Goal: Task Accomplishment & Management: Complete application form

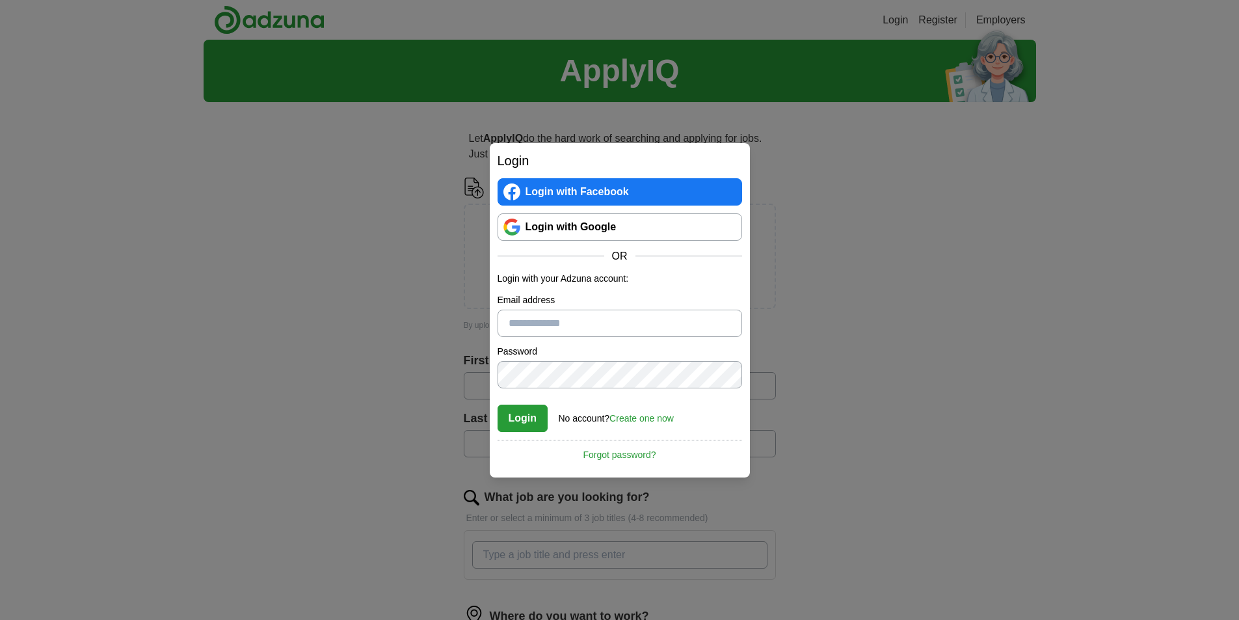
click at [623, 226] on link "Login with Google" at bounding box center [619, 226] width 245 height 27
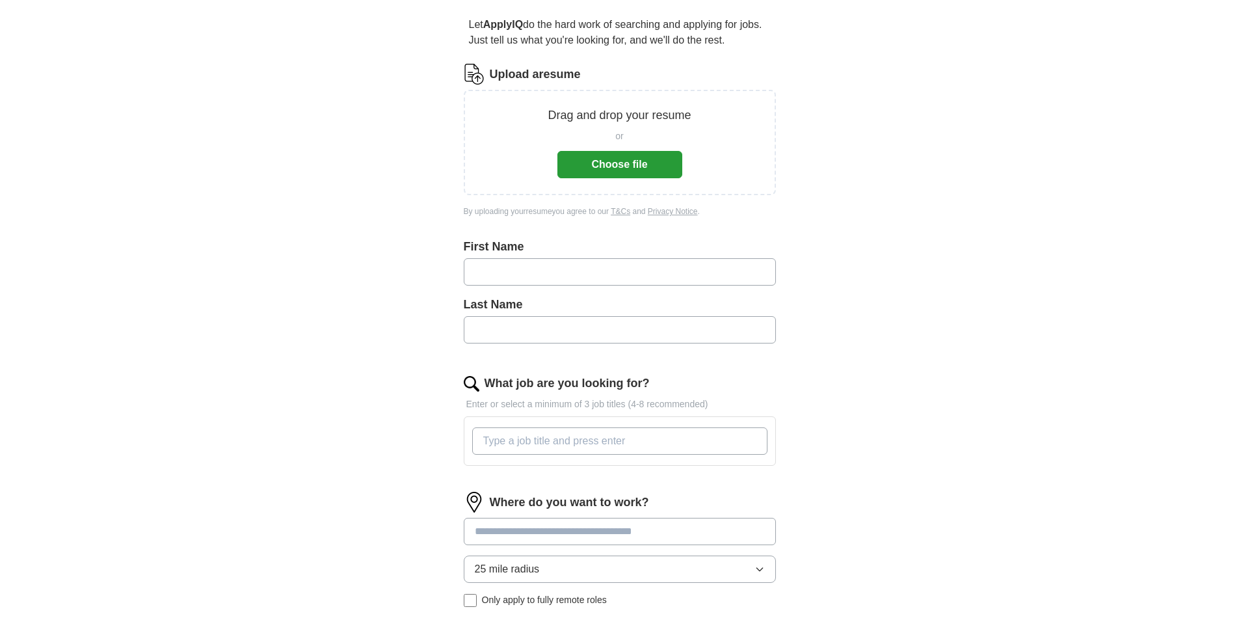
scroll to position [325, 0]
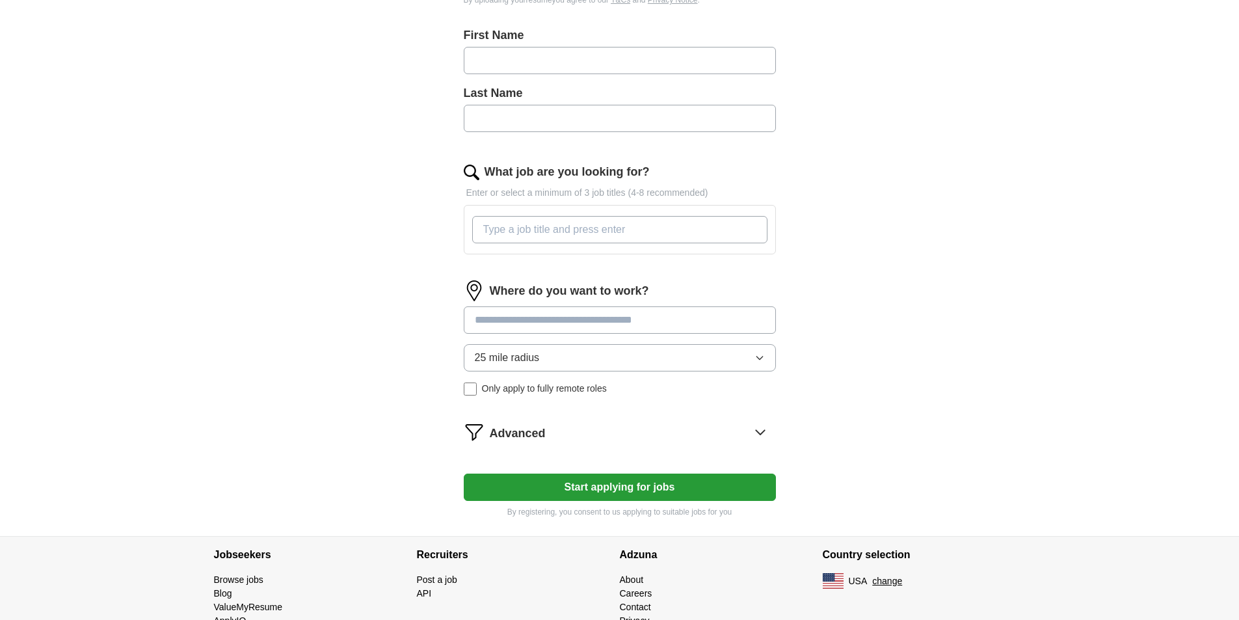
click at [614, 230] on input "What job are you looking for?" at bounding box center [619, 229] width 295 height 27
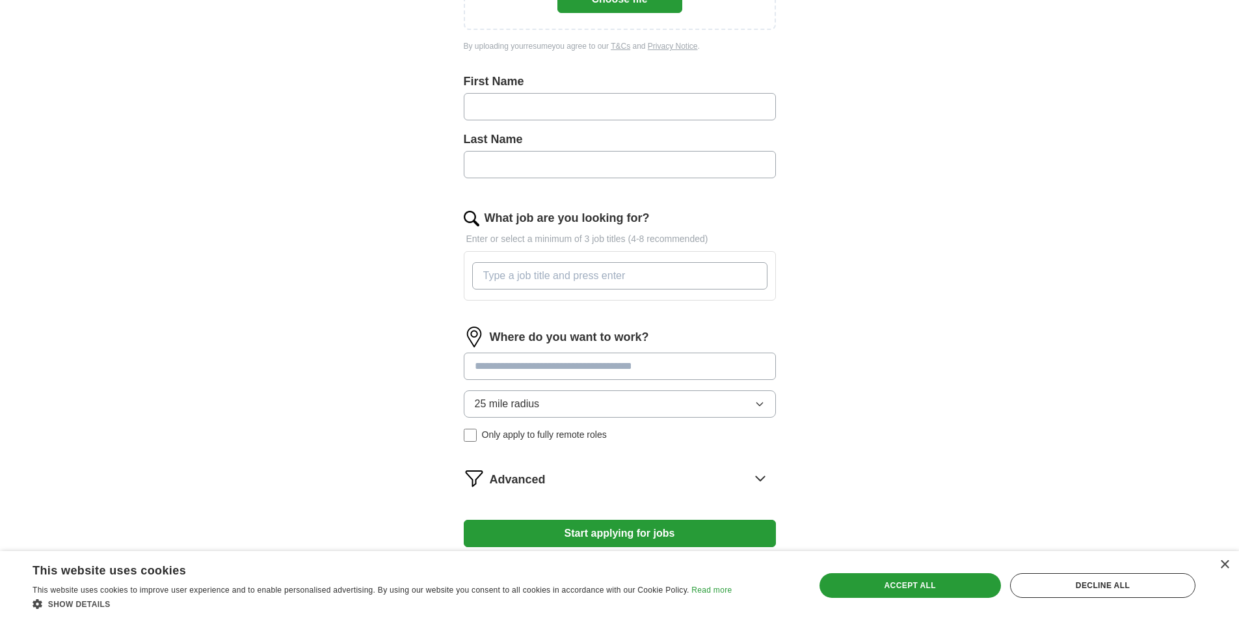
scroll to position [65, 0]
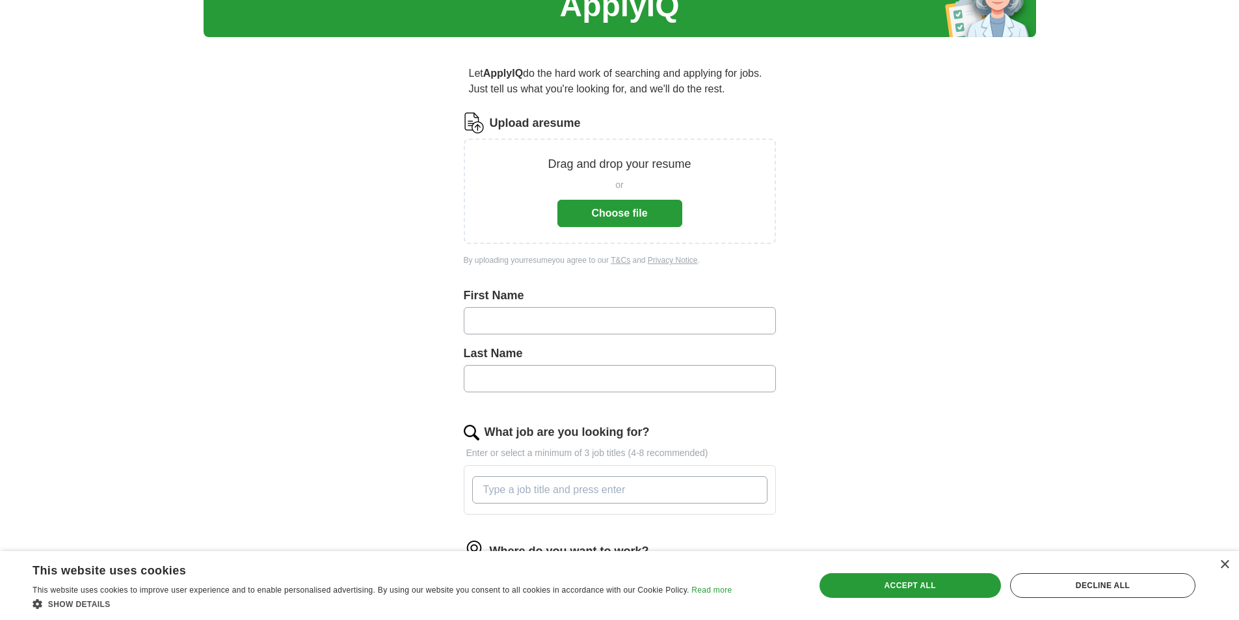
click at [618, 215] on button "Choose file" at bounding box center [619, 213] width 125 height 27
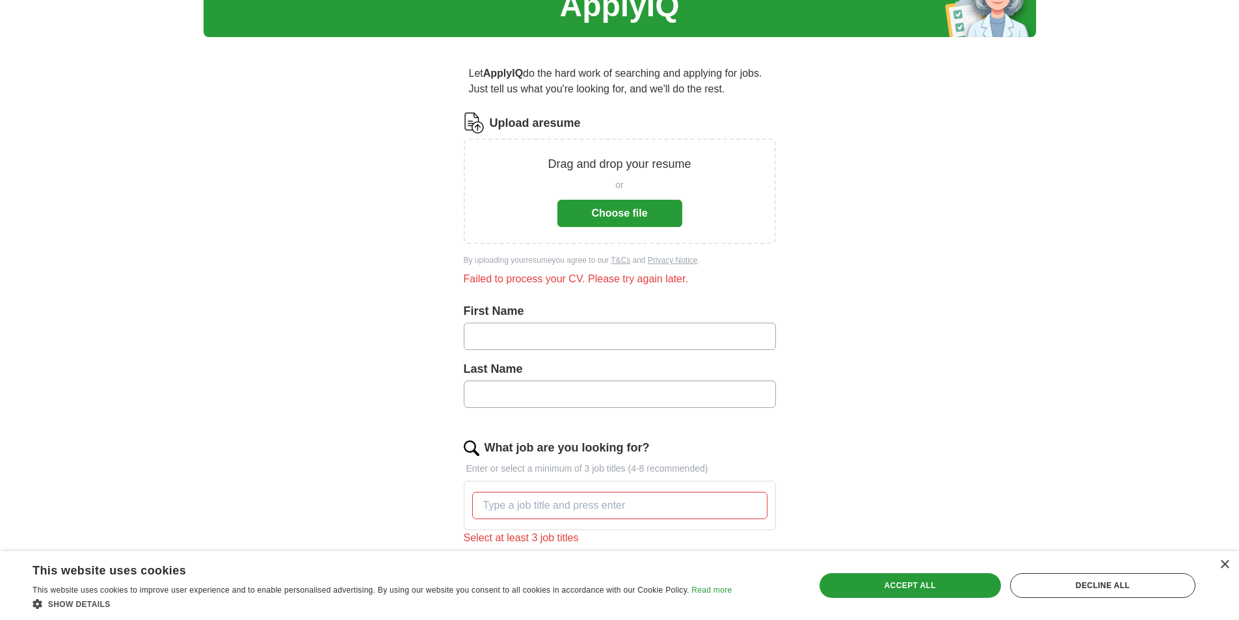
click at [674, 214] on button "Choose file" at bounding box center [619, 213] width 125 height 27
click at [603, 204] on button "Choose file" at bounding box center [619, 213] width 125 height 27
click at [608, 205] on button "Choose file" at bounding box center [619, 213] width 125 height 27
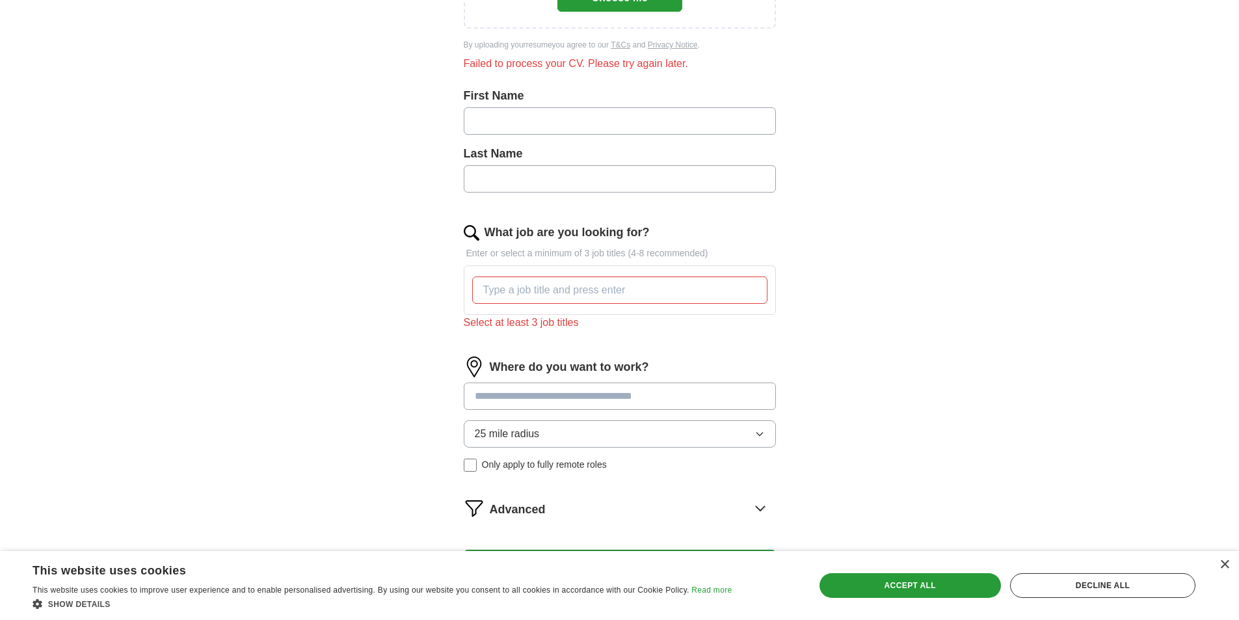
scroll to position [325, 0]
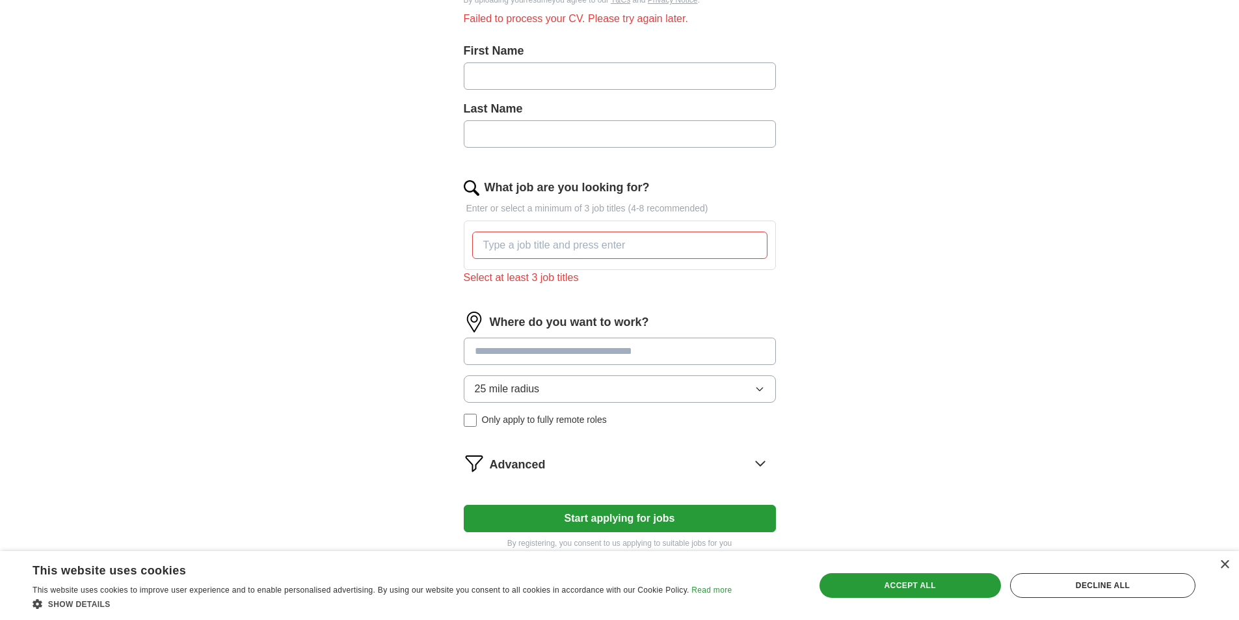
click at [564, 85] on input "text" at bounding box center [620, 75] width 312 height 27
click at [575, 63] on input "text" at bounding box center [620, 75] width 312 height 27
type input "**"
click at [566, 123] on input "text" at bounding box center [620, 133] width 312 height 27
type input "****"
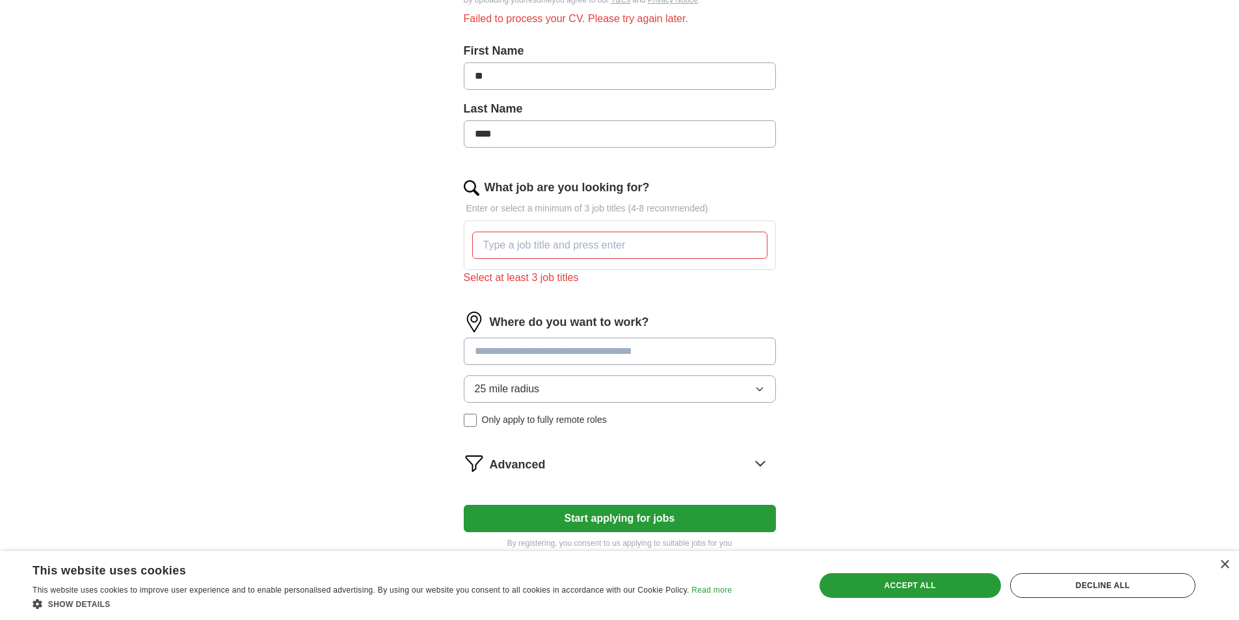
click at [574, 245] on input "What job are you looking for?" at bounding box center [619, 244] width 295 height 27
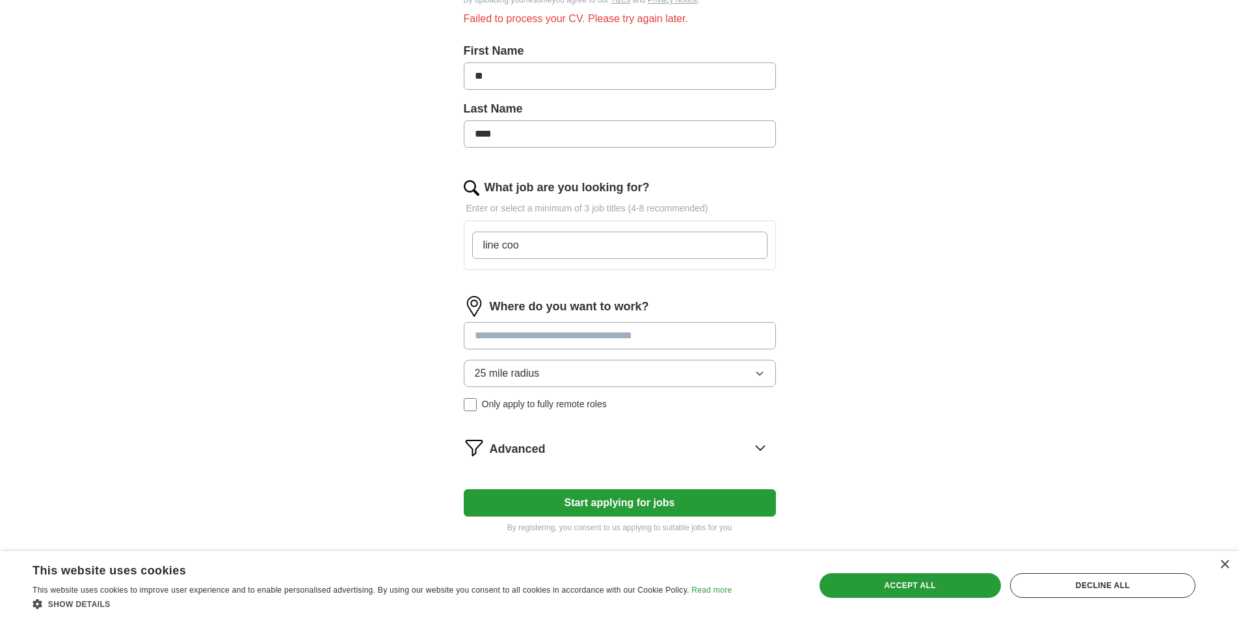
type input "line cook"
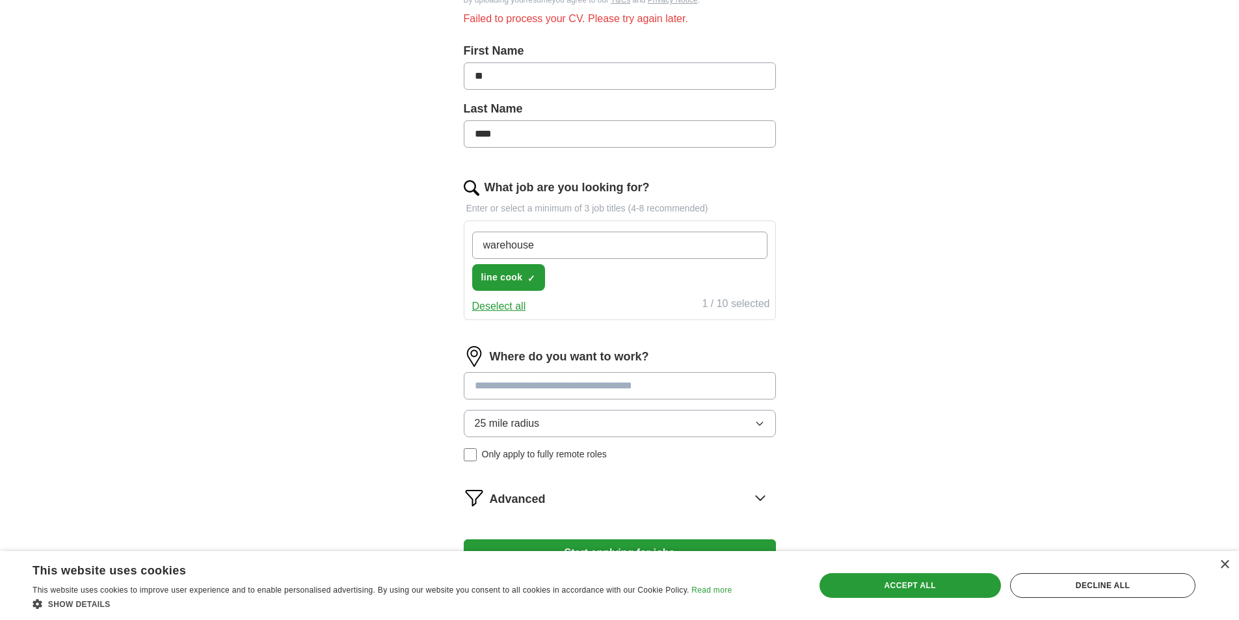
type input "warehouse"
click at [0, 0] on span "×" at bounding box center [0, 0] width 0 height 0
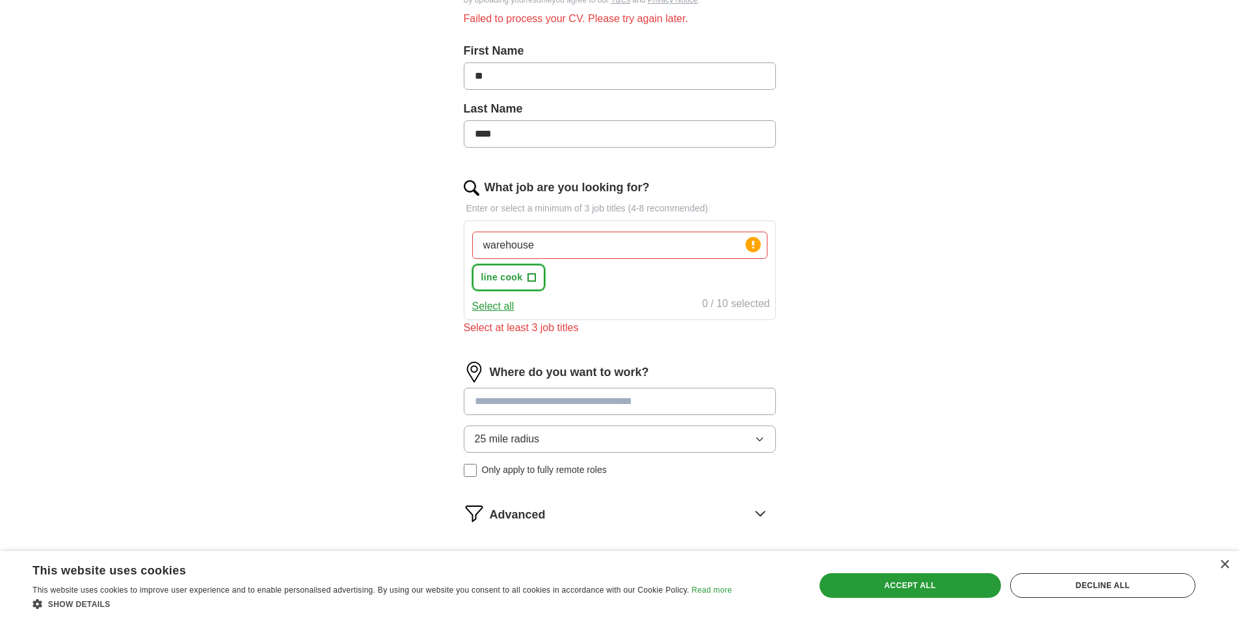
click at [535, 272] on span "+" at bounding box center [532, 277] width 8 height 10
click at [596, 248] on input "warehouse" at bounding box center [619, 244] width 295 height 27
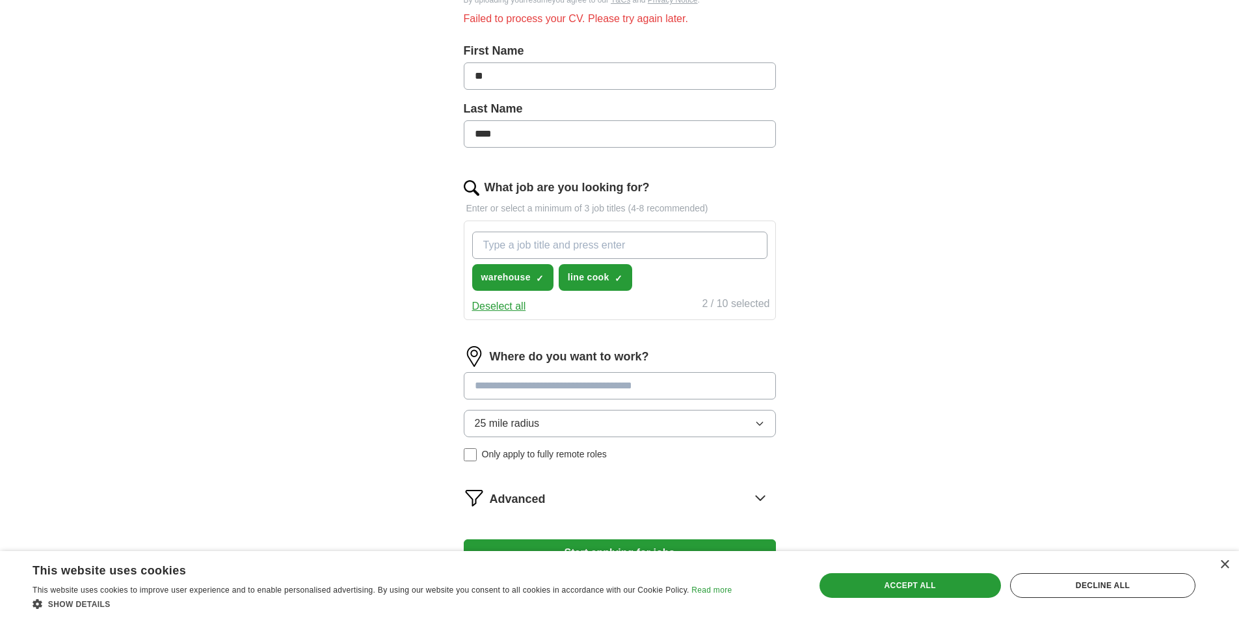
click at [598, 248] on input "What job are you looking for?" at bounding box center [619, 244] width 295 height 27
type input "dishwasher"
click at [598, 245] on input "What job are you looking for?" at bounding box center [619, 244] width 295 height 27
type input "janitor"
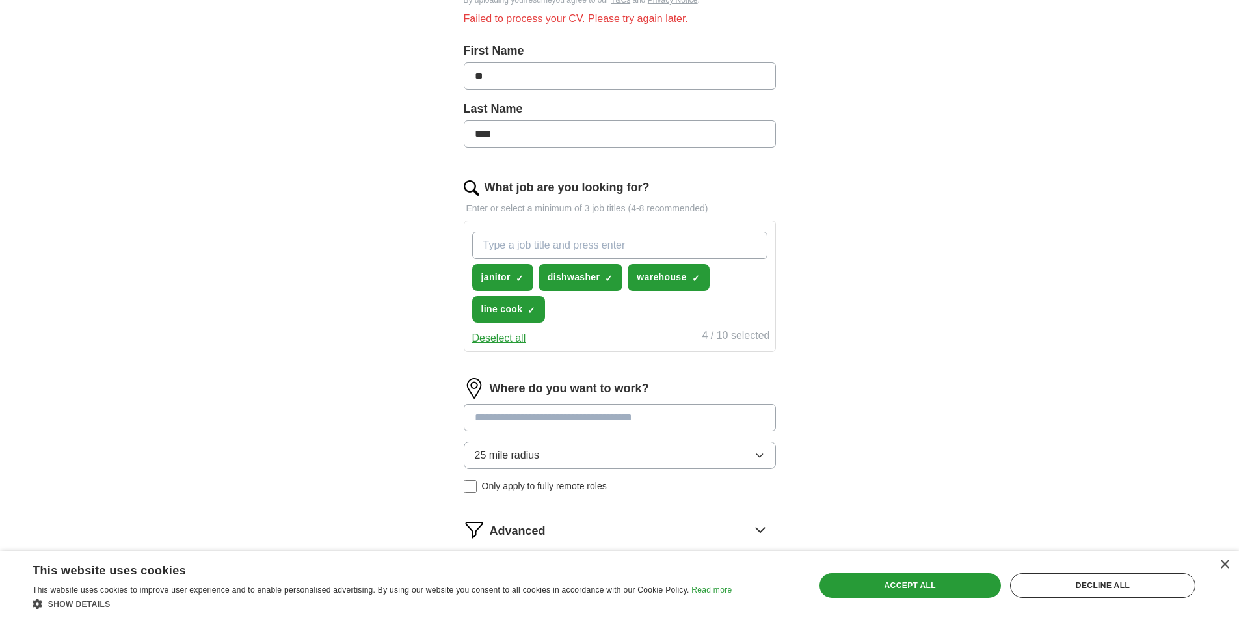
click at [669, 401] on div "Where do you want to work? 25 mile radius Only apply to fully remote roles" at bounding box center [620, 441] width 312 height 126
click at [662, 412] on input at bounding box center [620, 417] width 312 height 27
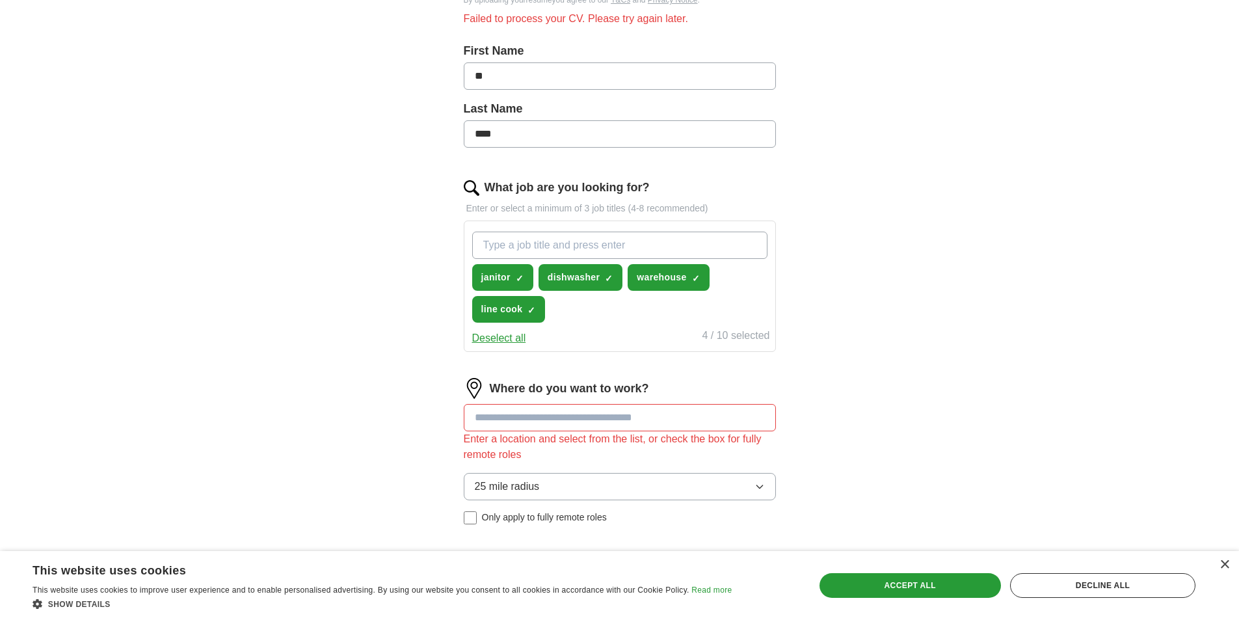
scroll to position [0, 0]
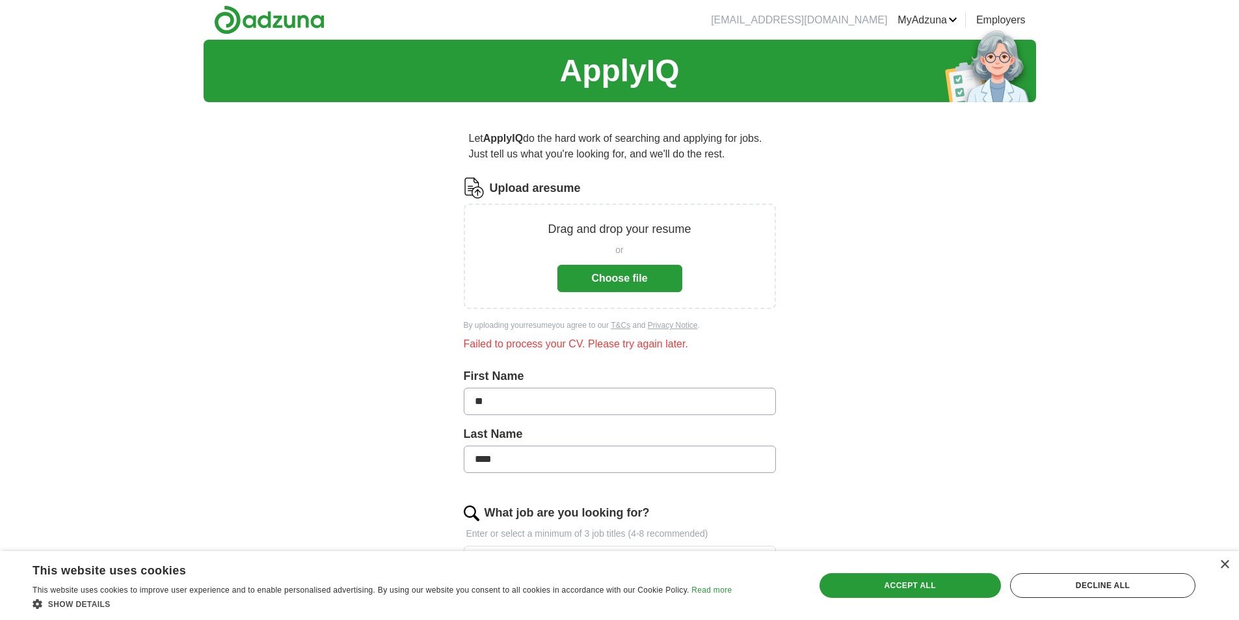
click at [628, 287] on button "Choose file" at bounding box center [619, 278] width 125 height 27
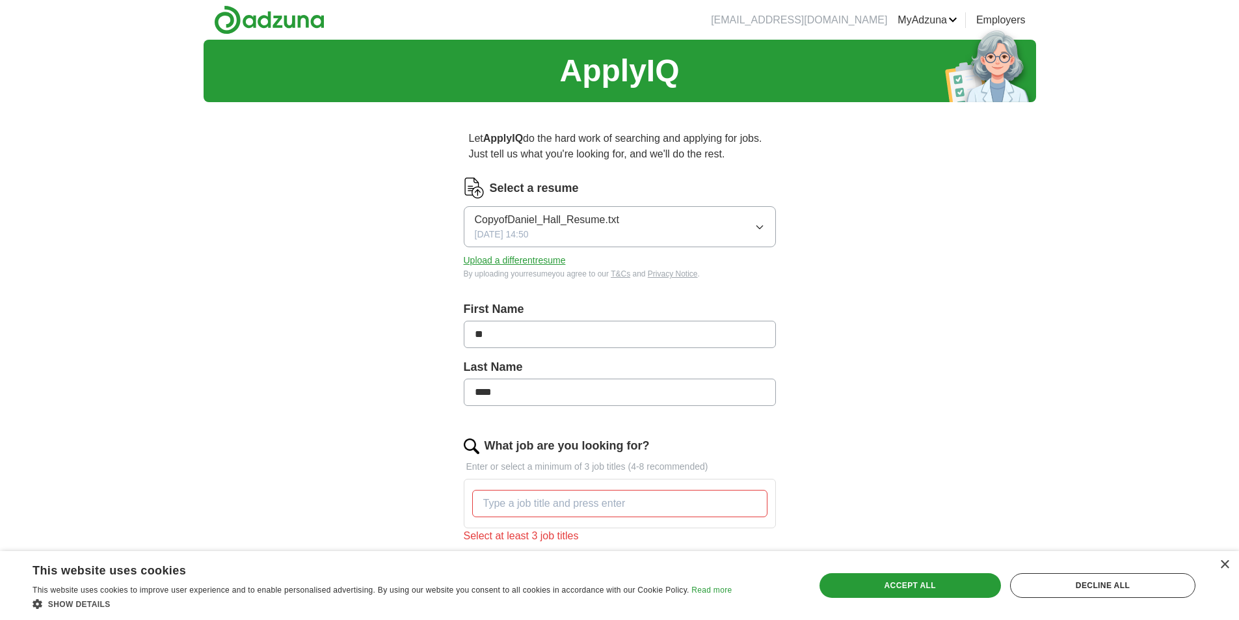
scroll to position [65, 0]
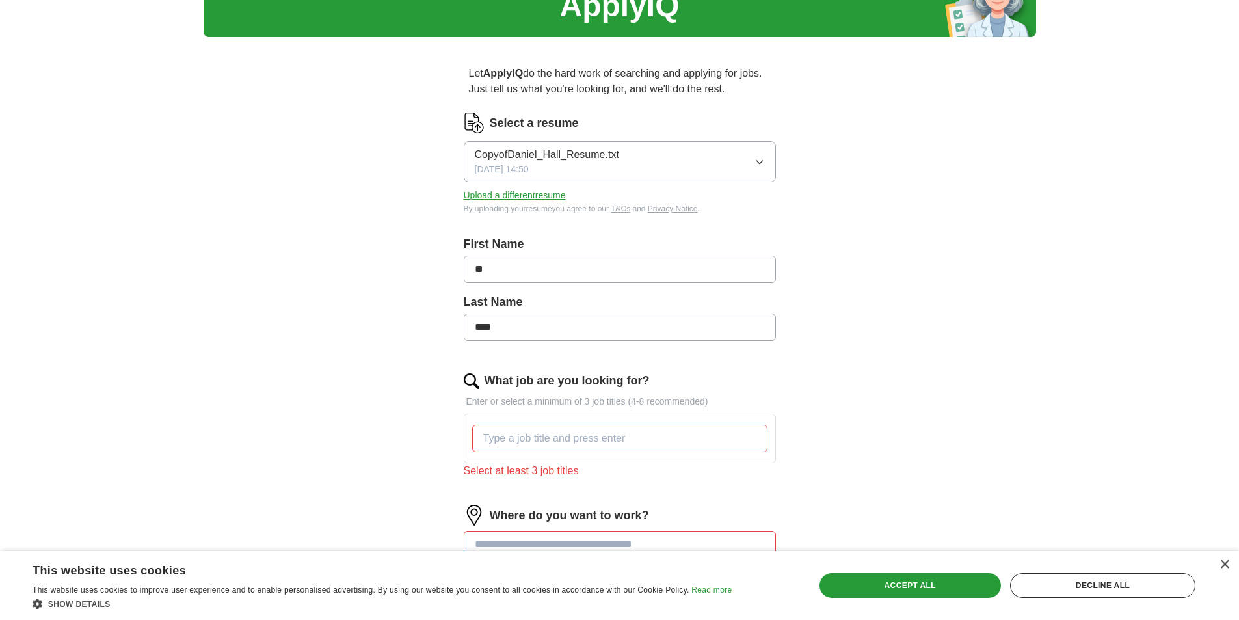
click at [612, 246] on label "First Name" at bounding box center [620, 244] width 312 height 18
click at [577, 267] on input "**" at bounding box center [620, 269] width 312 height 27
type input "******"
click at [572, 449] on input "What job are you looking for?" at bounding box center [619, 438] width 295 height 27
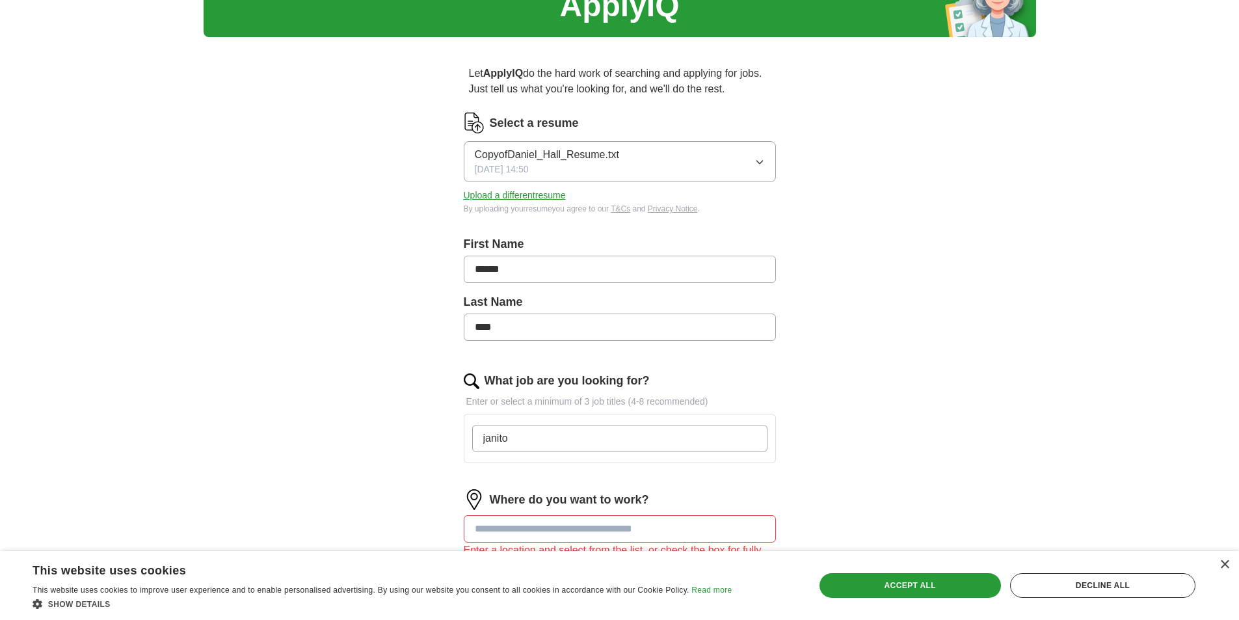
type input "janitor"
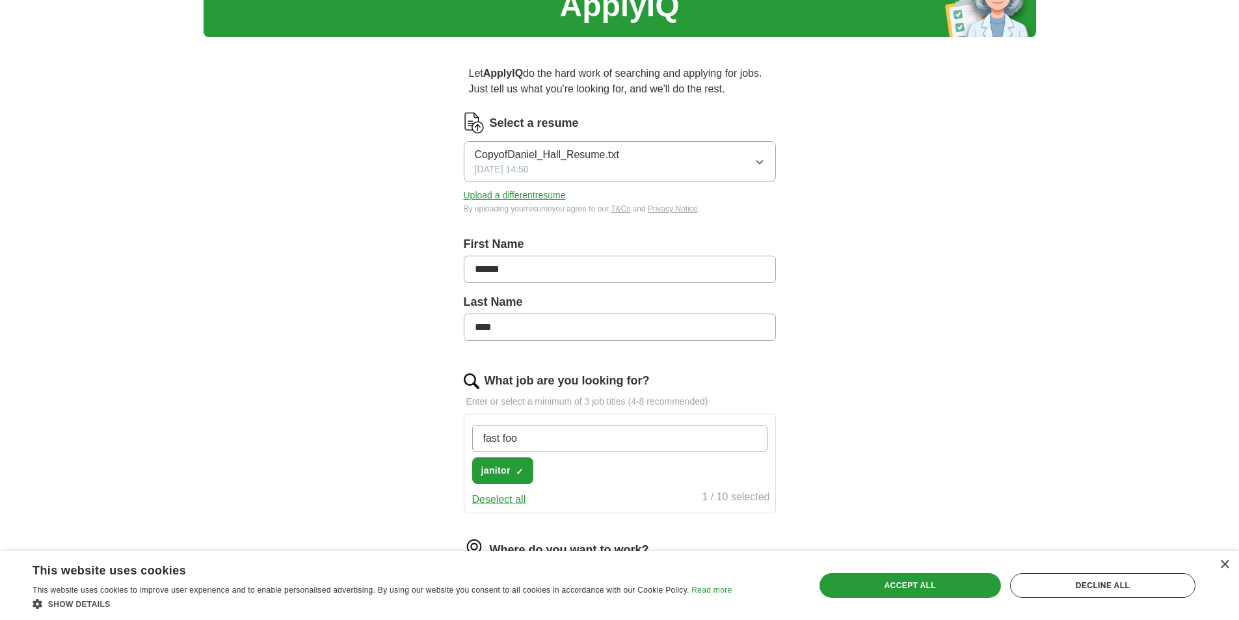
type input "fast food"
type input "warehouse"
type input "line cook"
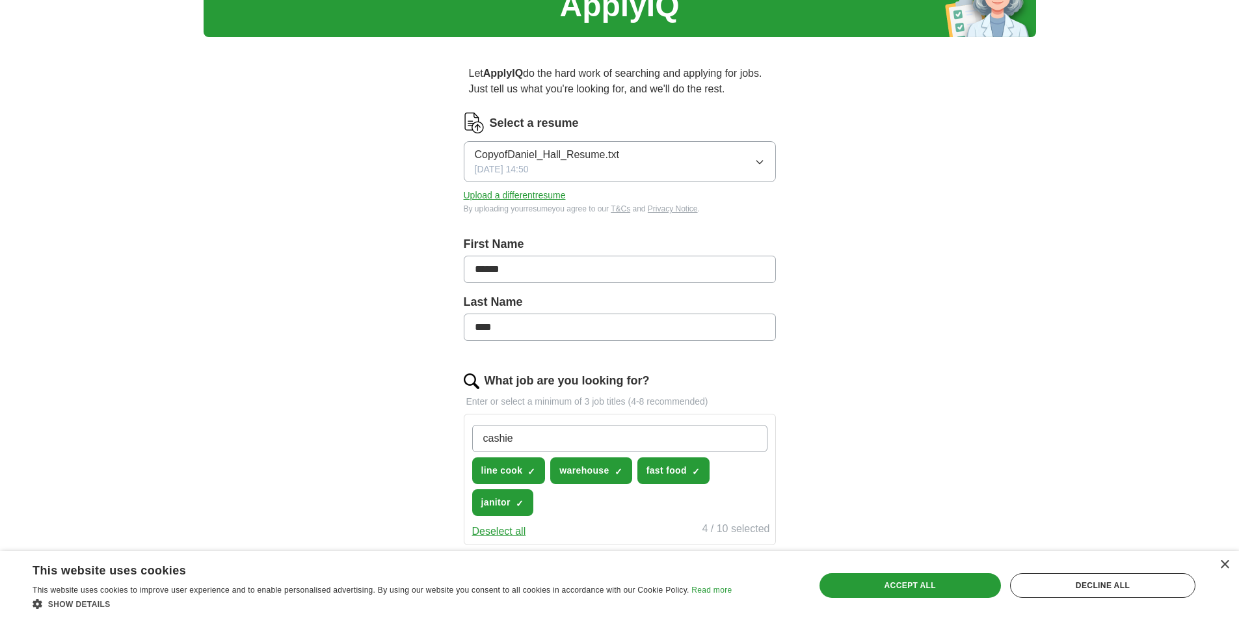
type input "cashier"
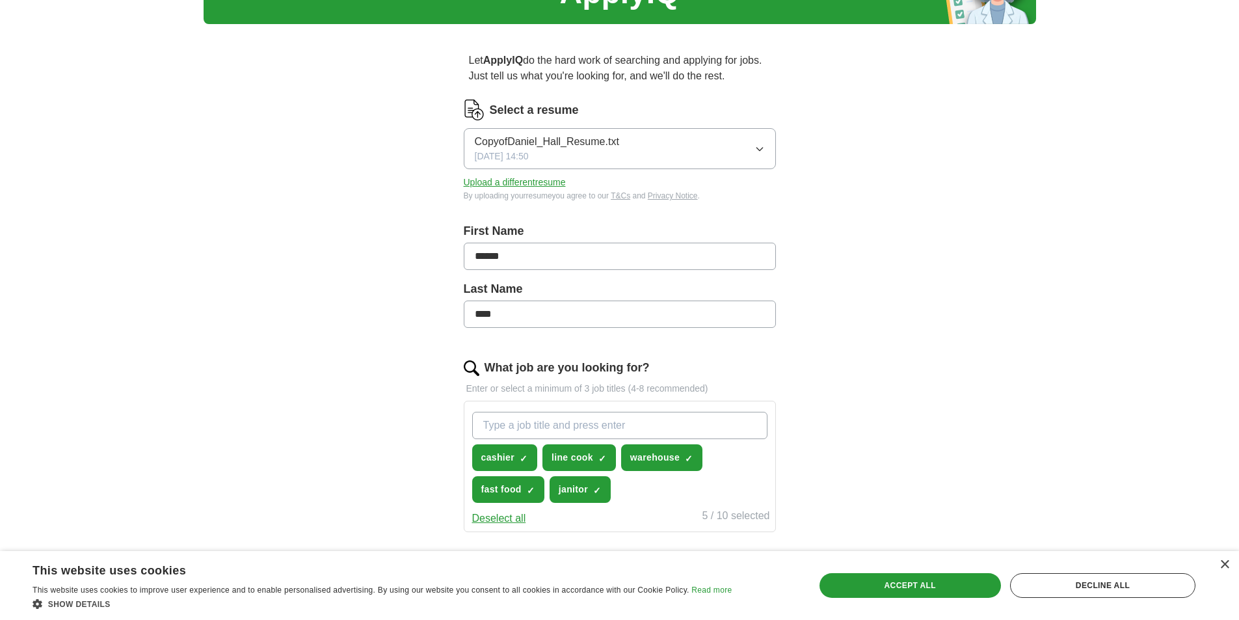
scroll to position [434, 0]
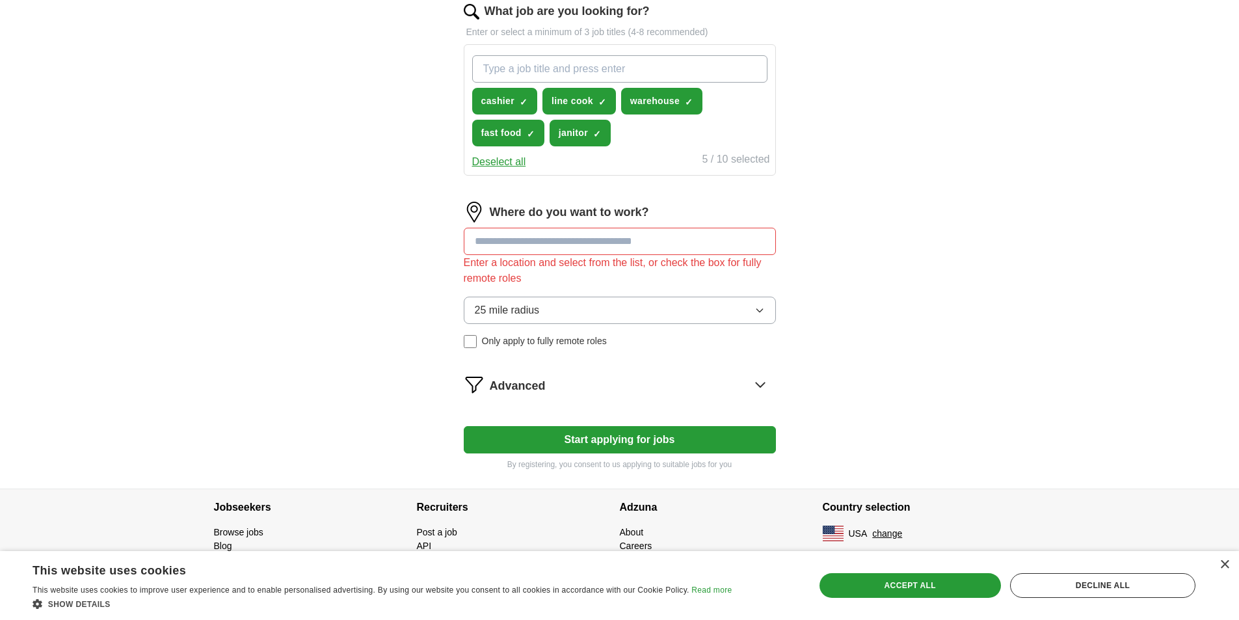
click at [594, 250] on input at bounding box center [620, 241] width 312 height 27
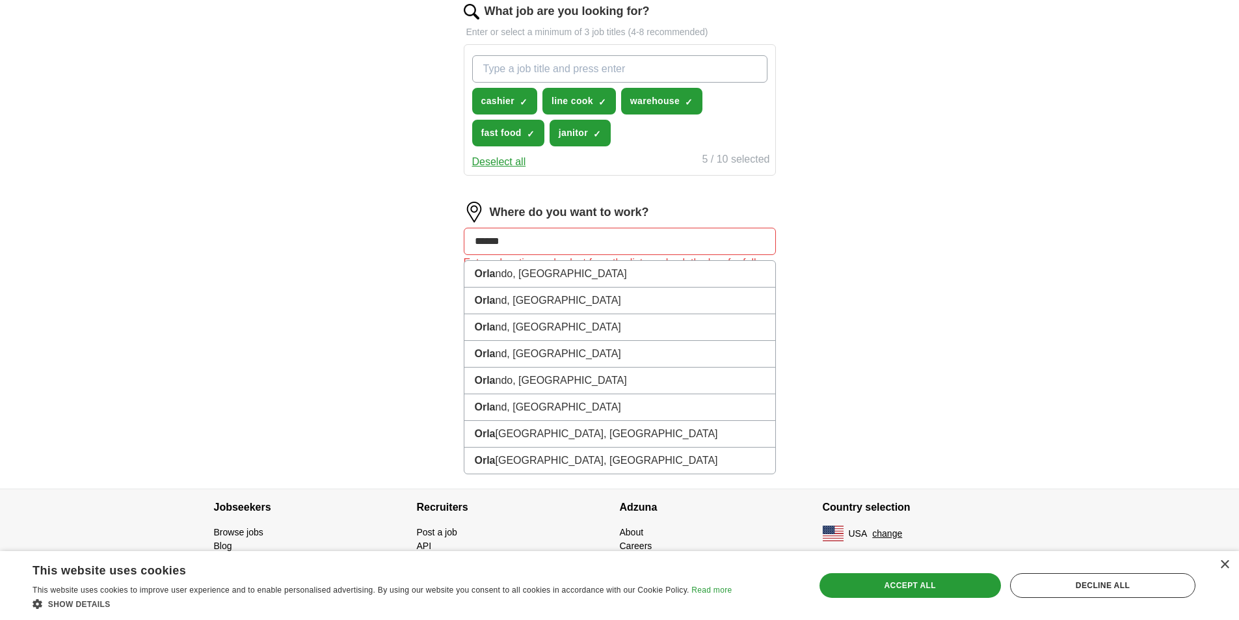
type input "*******"
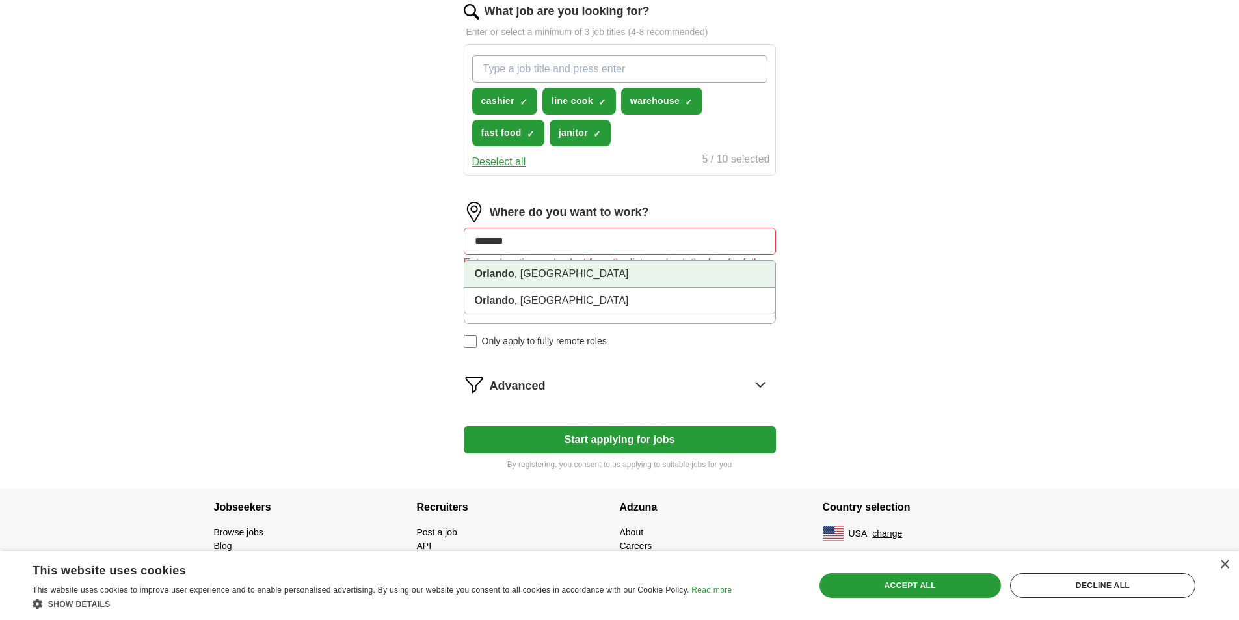
click at [604, 272] on li "[GEOGRAPHIC_DATA] , [GEOGRAPHIC_DATA]" at bounding box center [619, 274] width 311 height 27
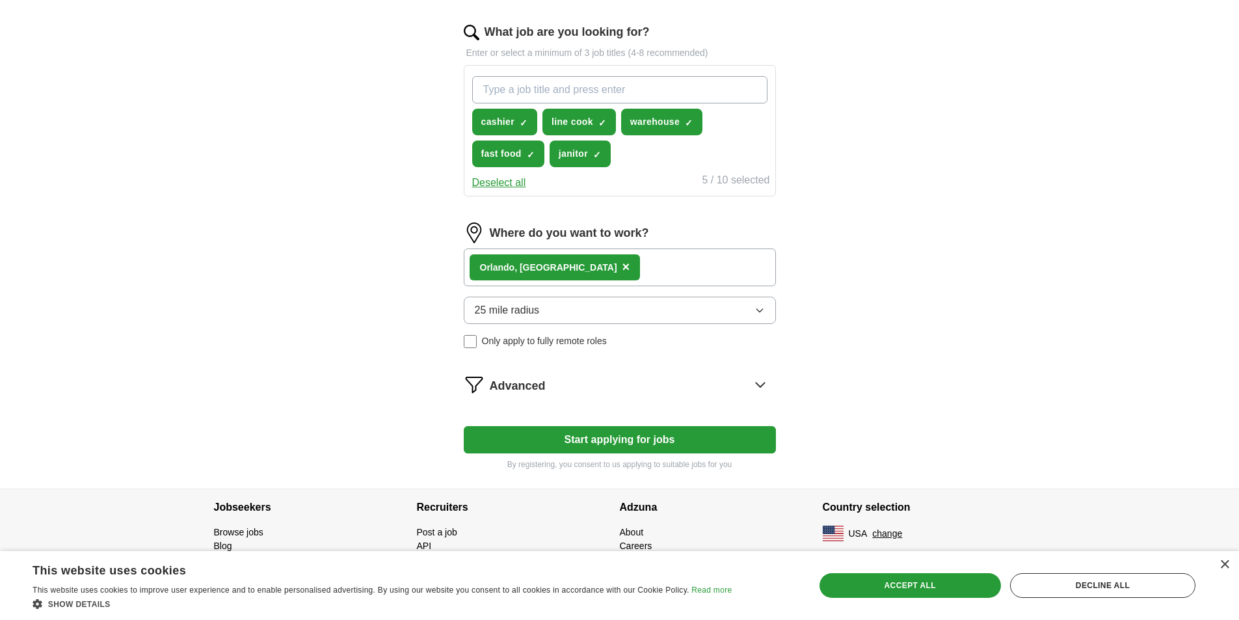
scroll to position [414, 0]
click at [548, 302] on button "25 mile radius" at bounding box center [620, 310] width 312 height 27
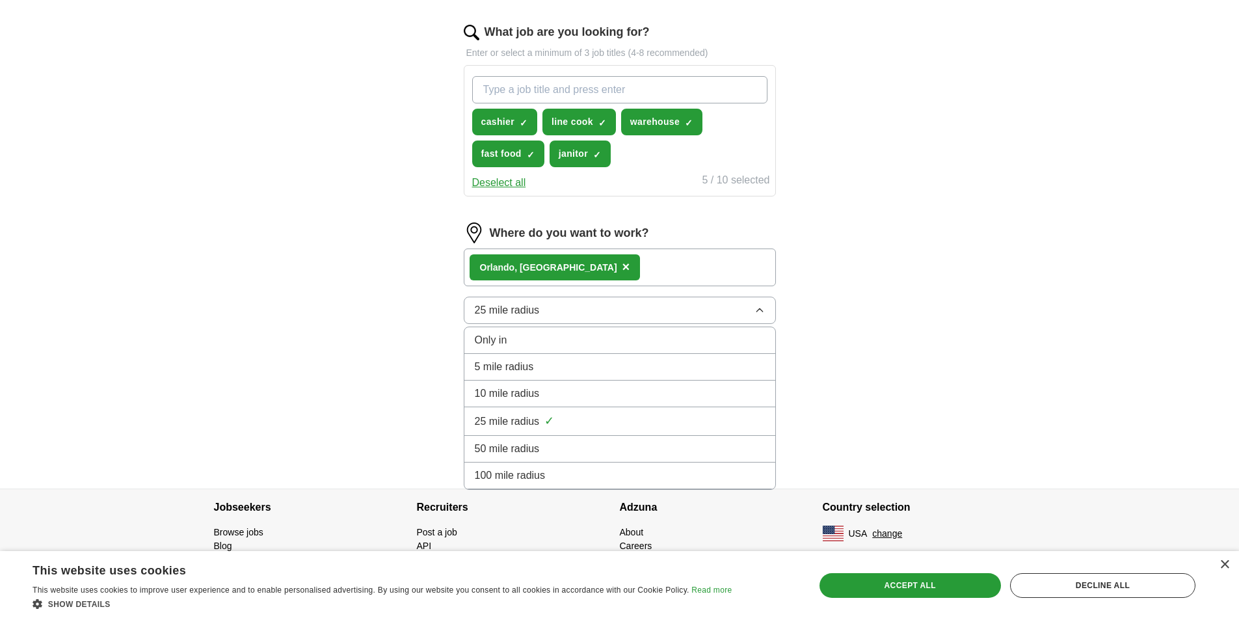
click at [520, 397] on span "10 mile radius" at bounding box center [507, 394] width 65 height 16
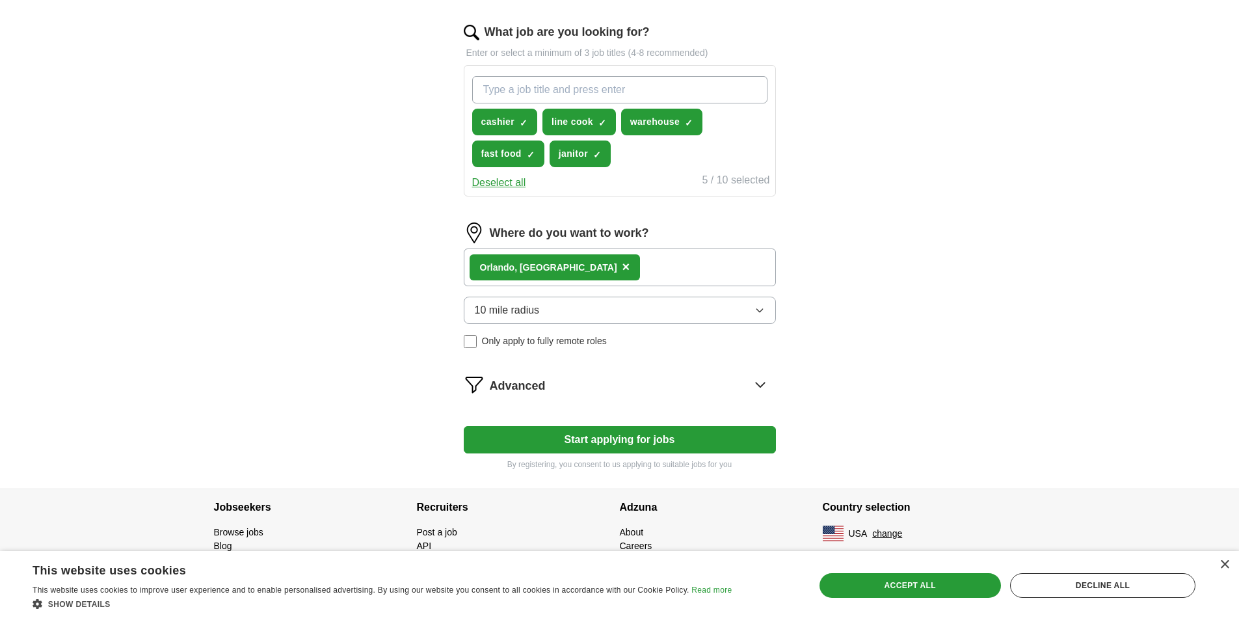
click at [587, 440] on button "Start applying for jobs" at bounding box center [620, 439] width 312 height 27
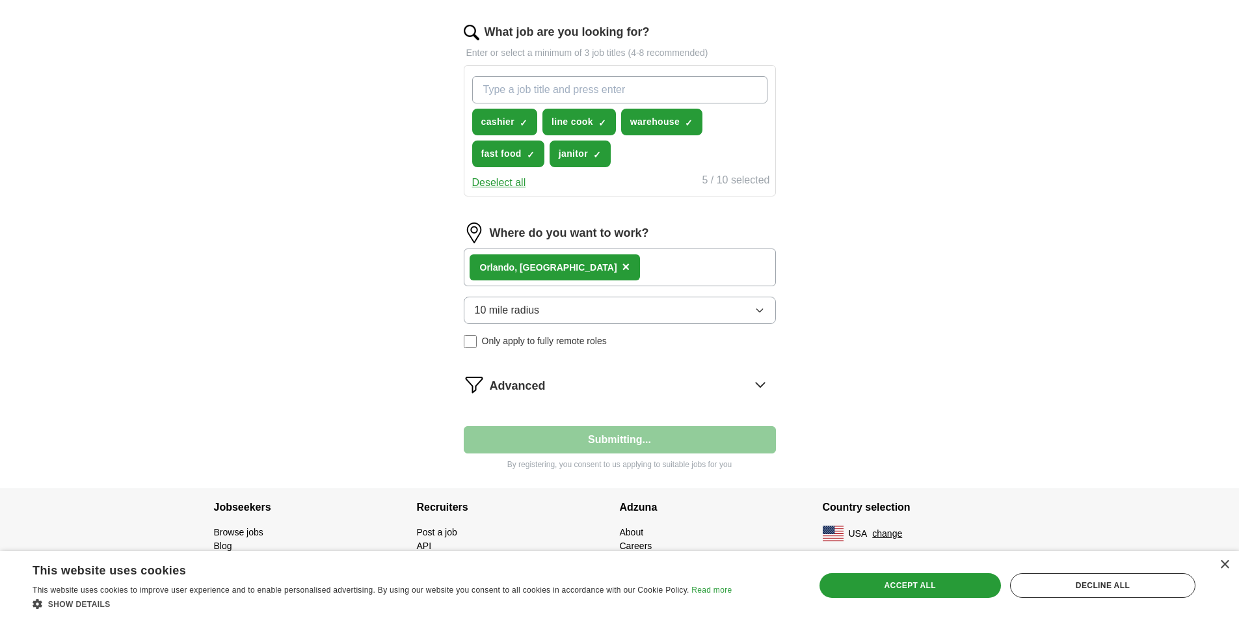
select select "**"
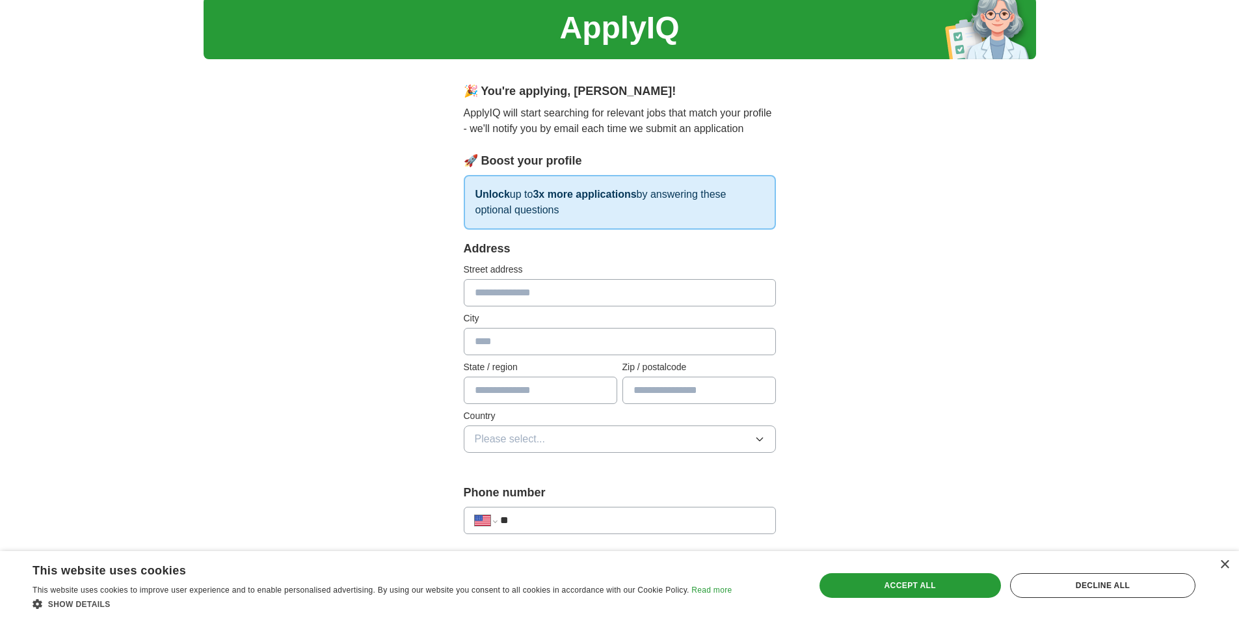
scroll to position [65, 0]
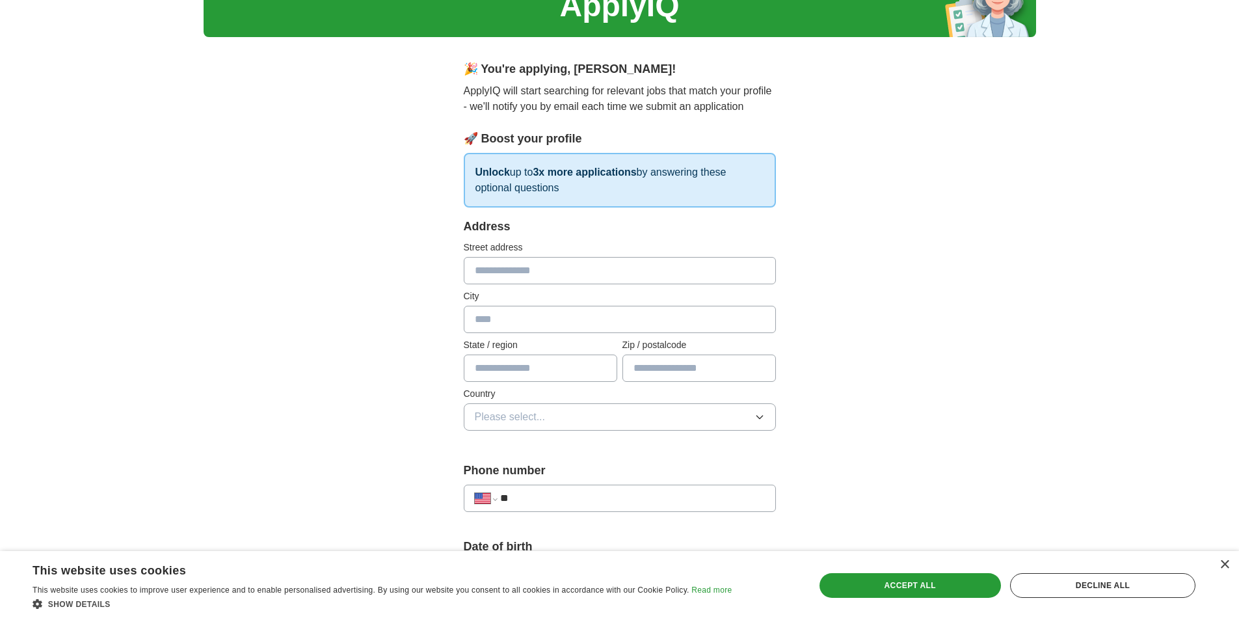
click at [483, 278] on input "text" at bounding box center [620, 270] width 312 height 27
type input "**********"
click at [575, 333] on div "**********" at bounding box center [620, 332] width 312 height 228
click at [569, 323] on input "text" at bounding box center [620, 319] width 312 height 27
type input "*******"
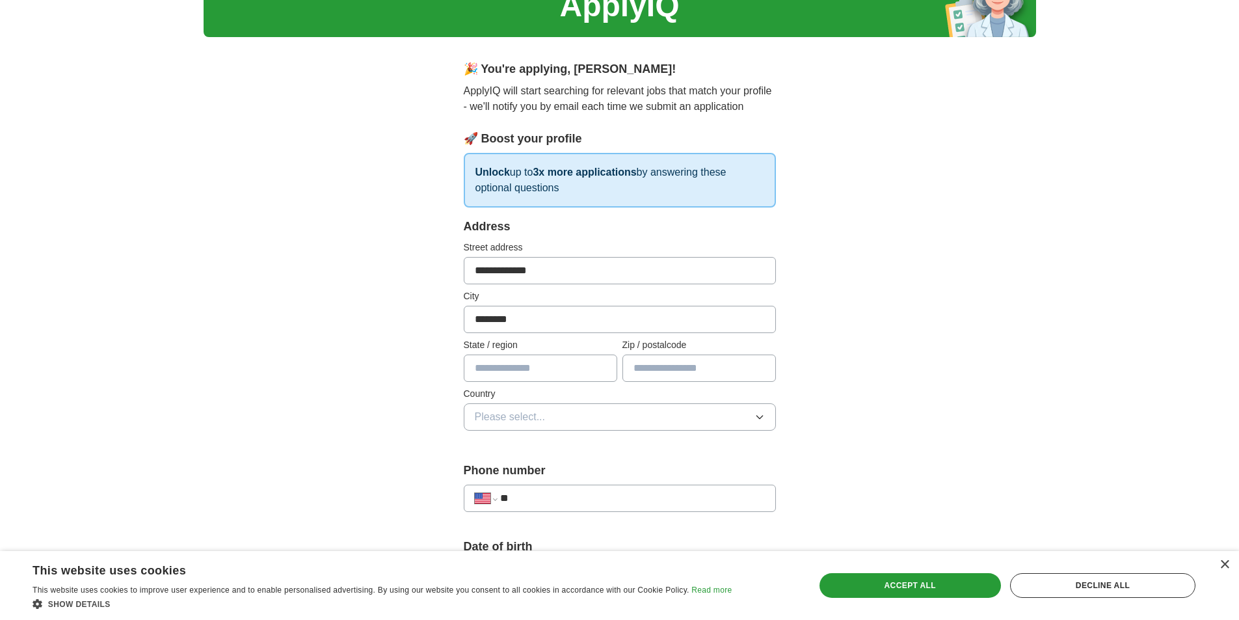
click at [533, 377] on input "text" at bounding box center [540, 367] width 153 height 27
type input "**"
click at [681, 356] on input "text" at bounding box center [698, 367] width 153 height 27
type input "*"
type input "*****"
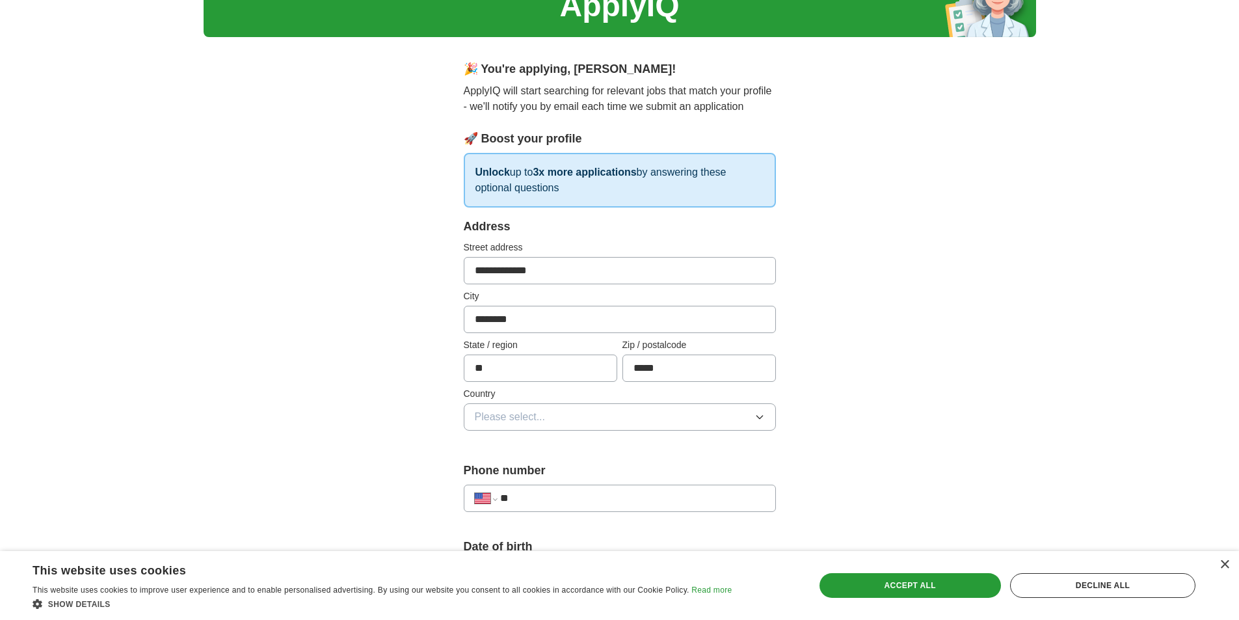
click at [652, 405] on button "Please select..." at bounding box center [620, 416] width 312 height 27
click at [541, 465] on li "[GEOGRAPHIC_DATA]" at bounding box center [619, 473] width 311 height 27
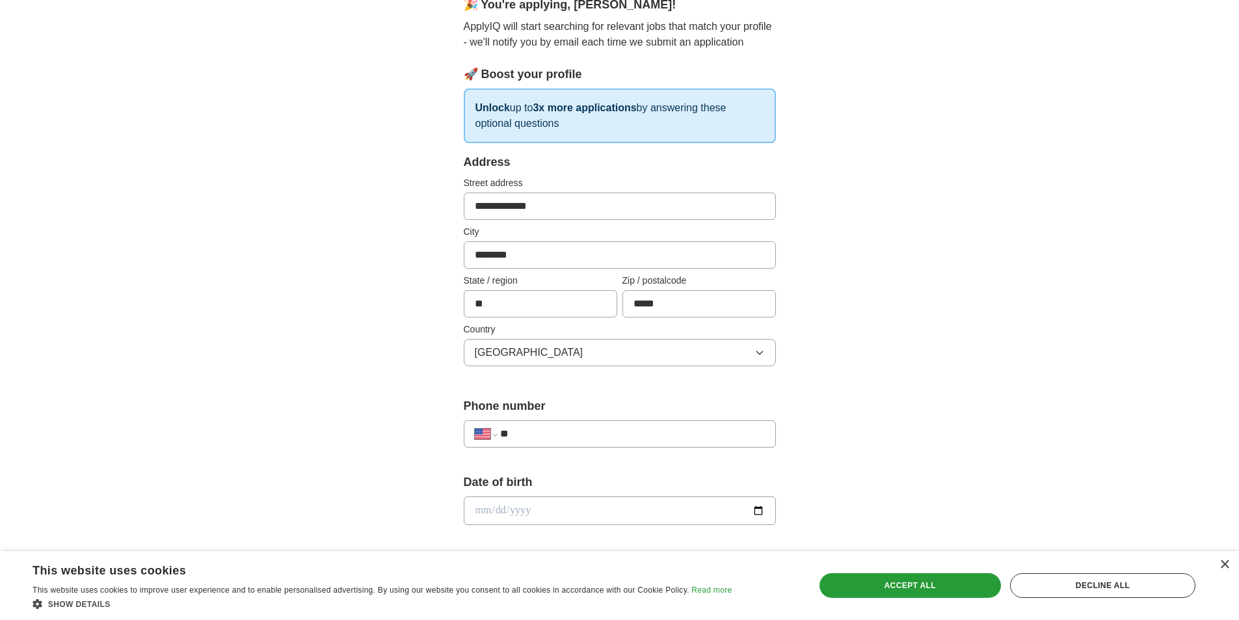
scroll to position [260, 0]
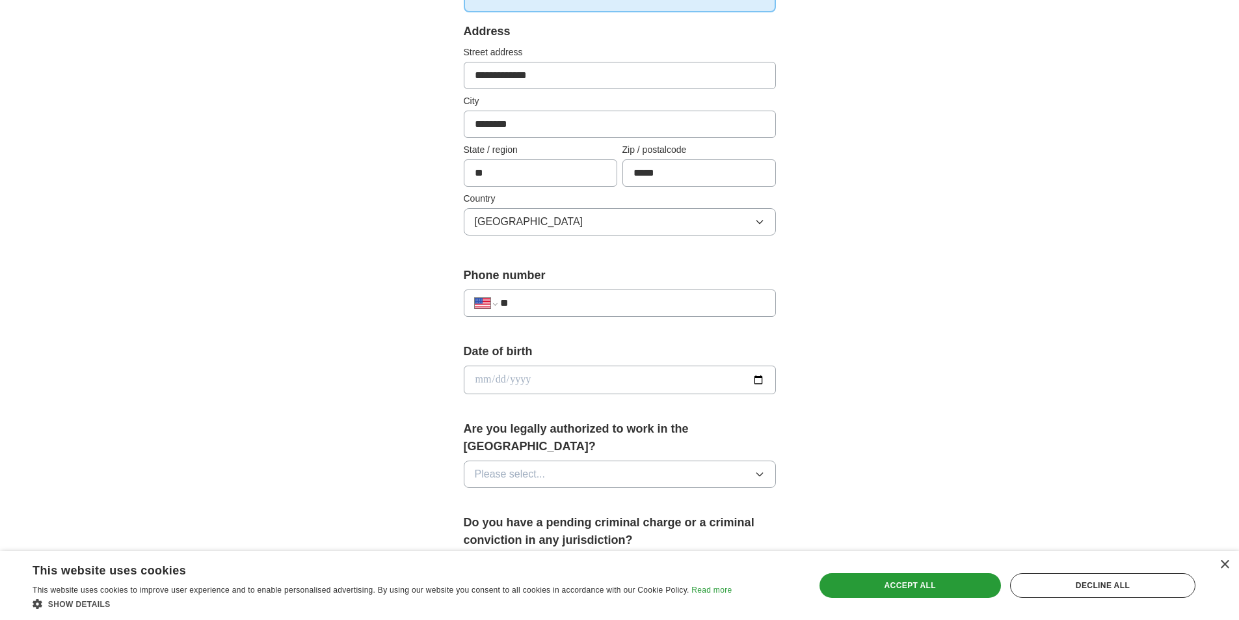
click at [600, 301] on input "**" at bounding box center [632, 303] width 264 height 16
paste input "**********"
type input "**********"
click at [555, 387] on input "date" at bounding box center [620, 379] width 312 height 29
click at [747, 371] on input "date" at bounding box center [620, 379] width 312 height 29
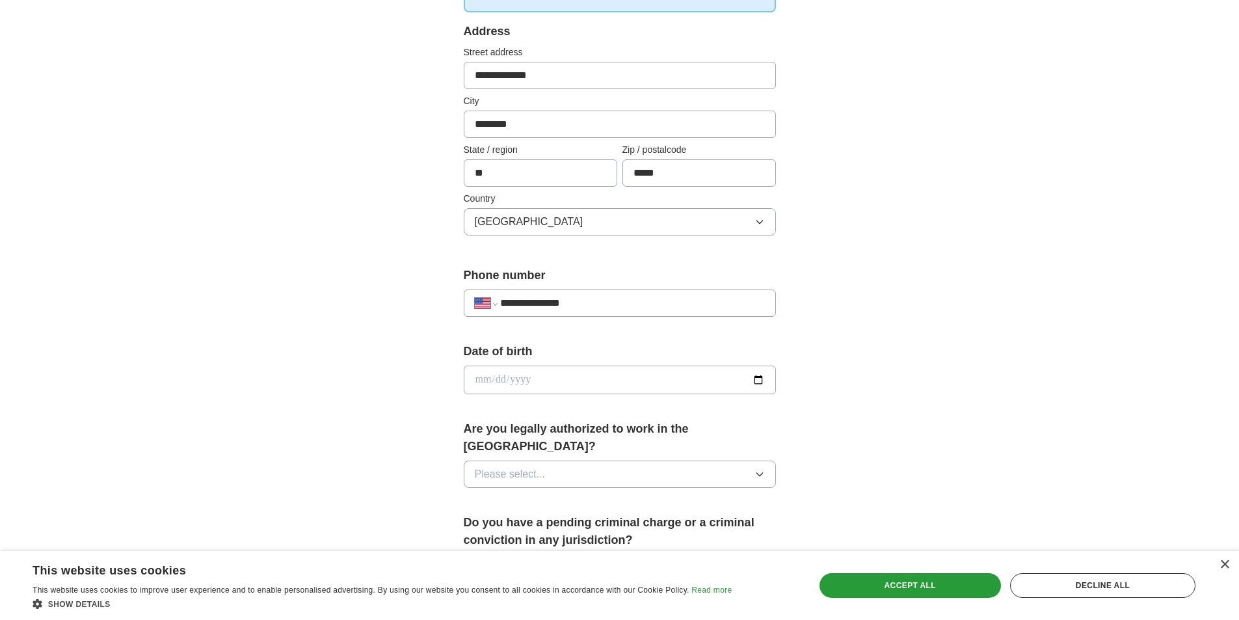
click at [763, 375] on input "date" at bounding box center [620, 379] width 312 height 29
click at [763, 380] on input "date" at bounding box center [620, 379] width 312 height 29
type input "**********"
click at [579, 460] on button "Please select..." at bounding box center [620, 473] width 312 height 27
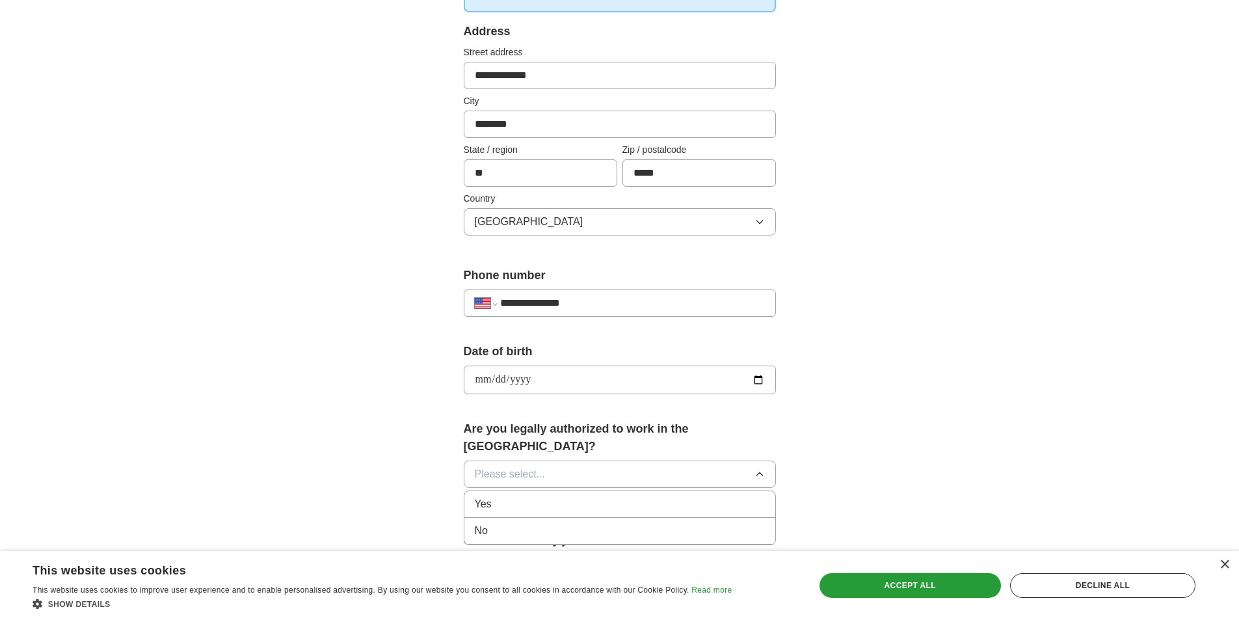
click at [512, 496] on div "Yes" at bounding box center [620, 504] width 290 height 16
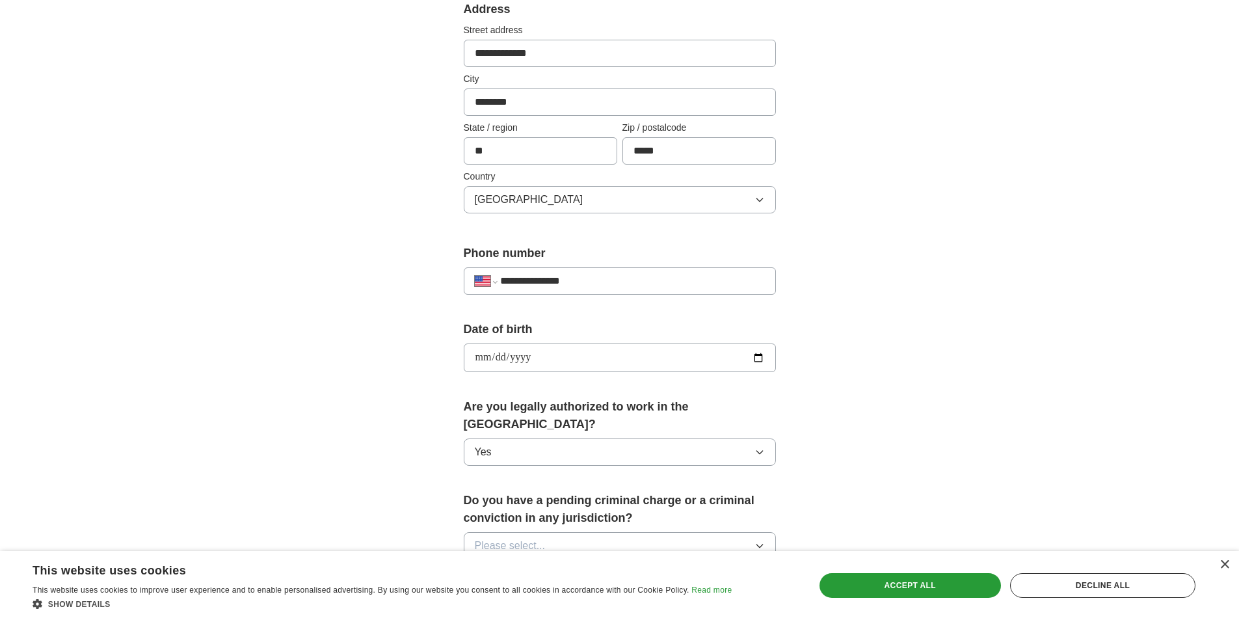
scroll to position [455, 0]
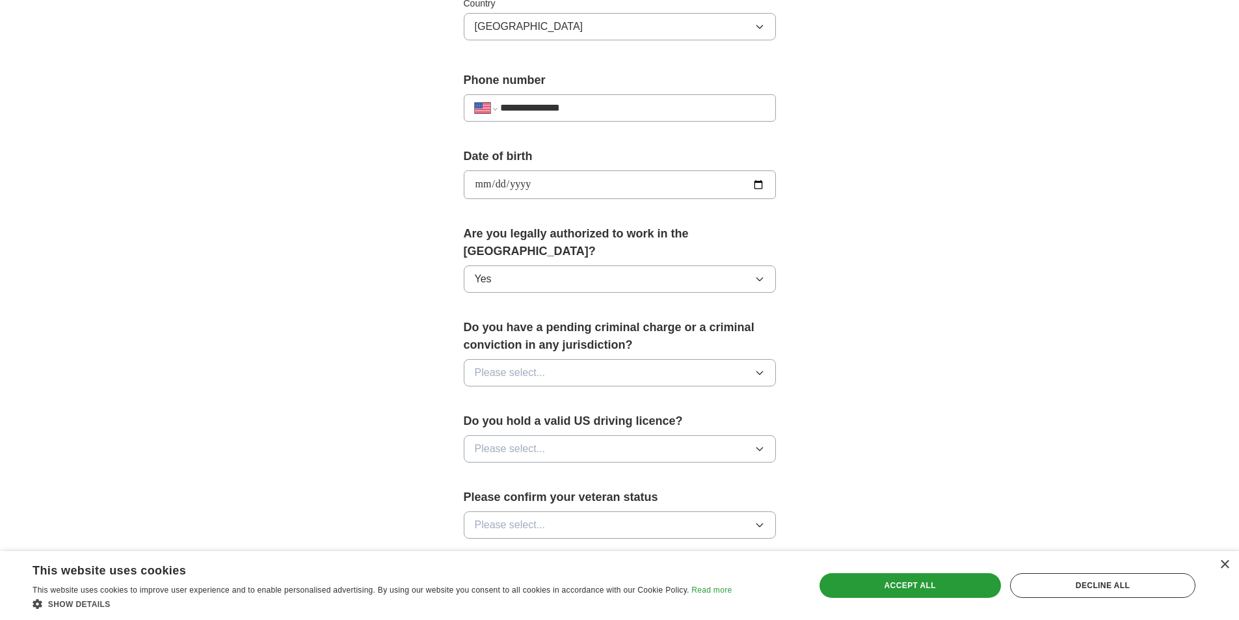
click at [612, 341] on div "Do you have a pending criminal charge or a criminal conviction in any jurisdict…" at bounding box center [620, 358] width 312 height 78
click at [621, 359] on button "Please select..." at bounding box center [620, 372] width 312 height 27
click at [572, 421] on div "No" at bounding box center [620, 429] width 290 height 16
click at [567, 435] on button "Please select..." at bounding box center [620, 448] width 312 height 27
click at [538, 497] on div "No" at bounding box center [620, 505] width 290 height 16
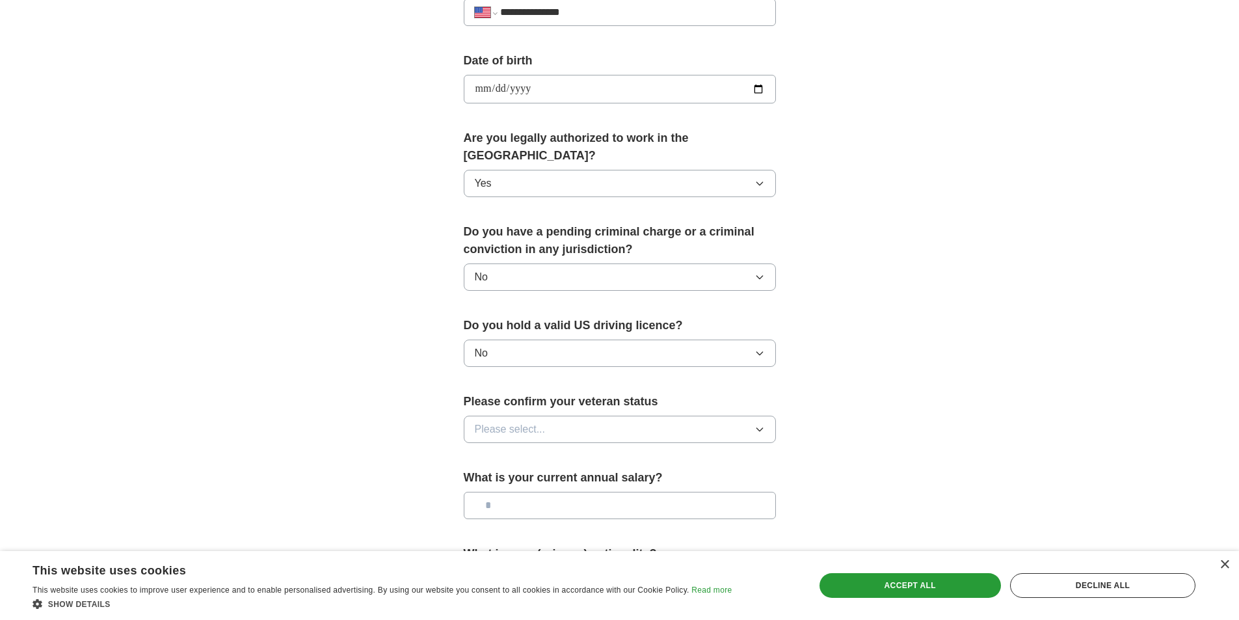
scroll to position [650, 0]
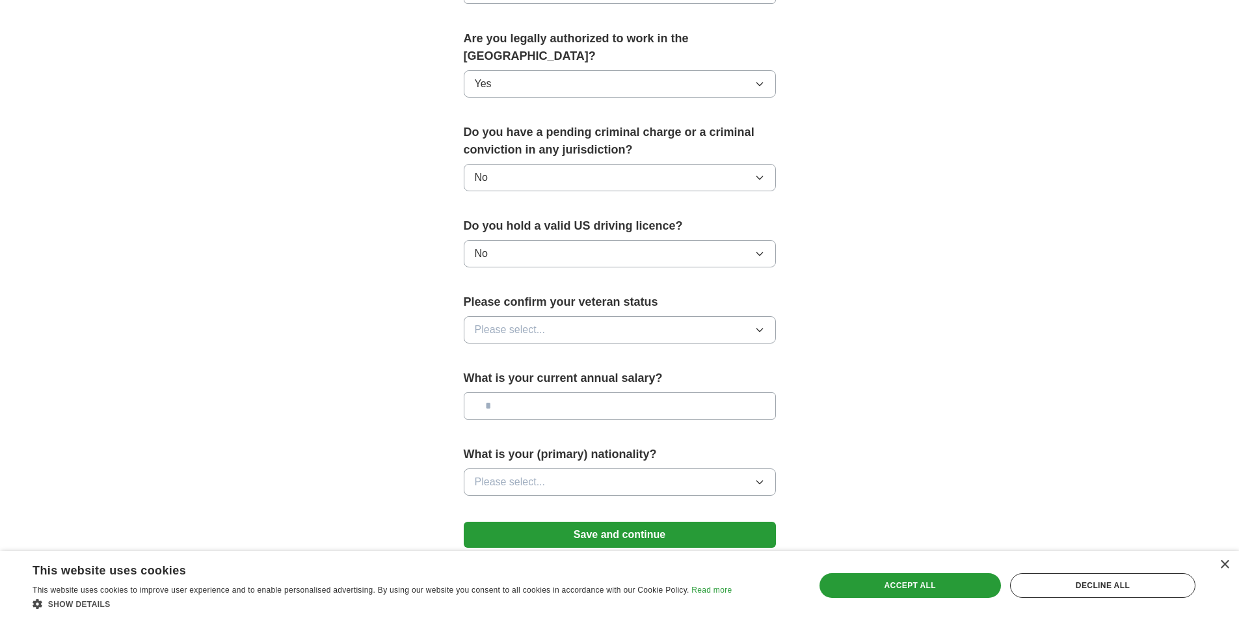
click at [646, 316] on button "Please select..." at bounding box center [620, 329] width 312 height 27
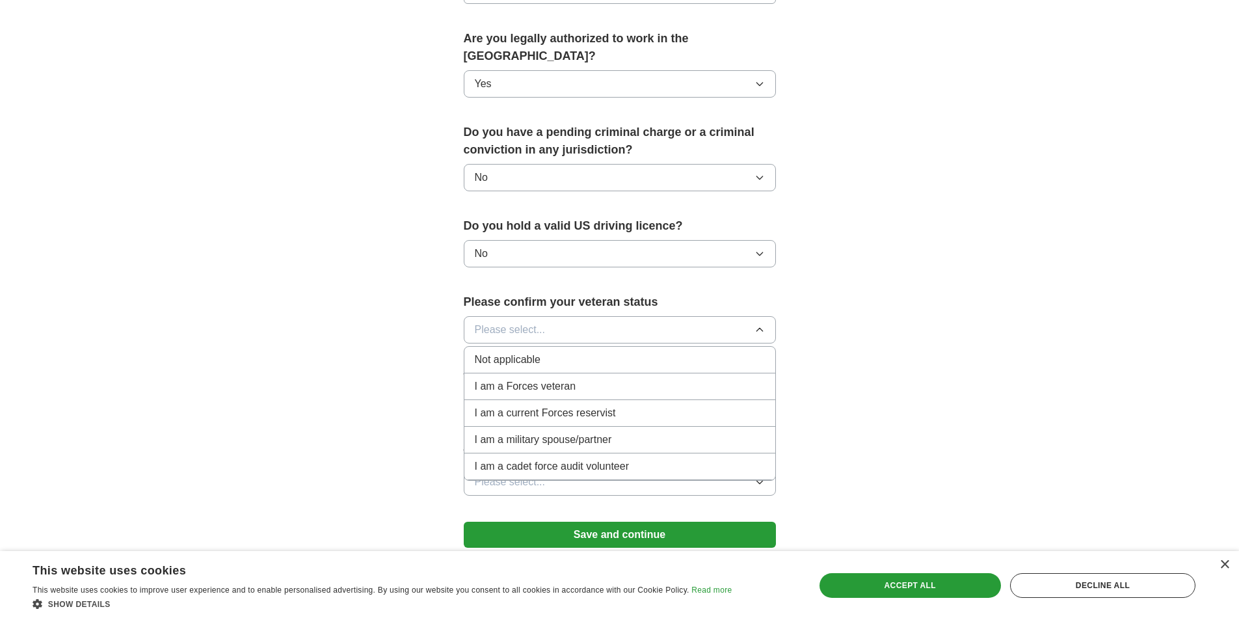
click at [558, 352] on div "Not applicable" at bounding box center [620, 360] width 290 height 16
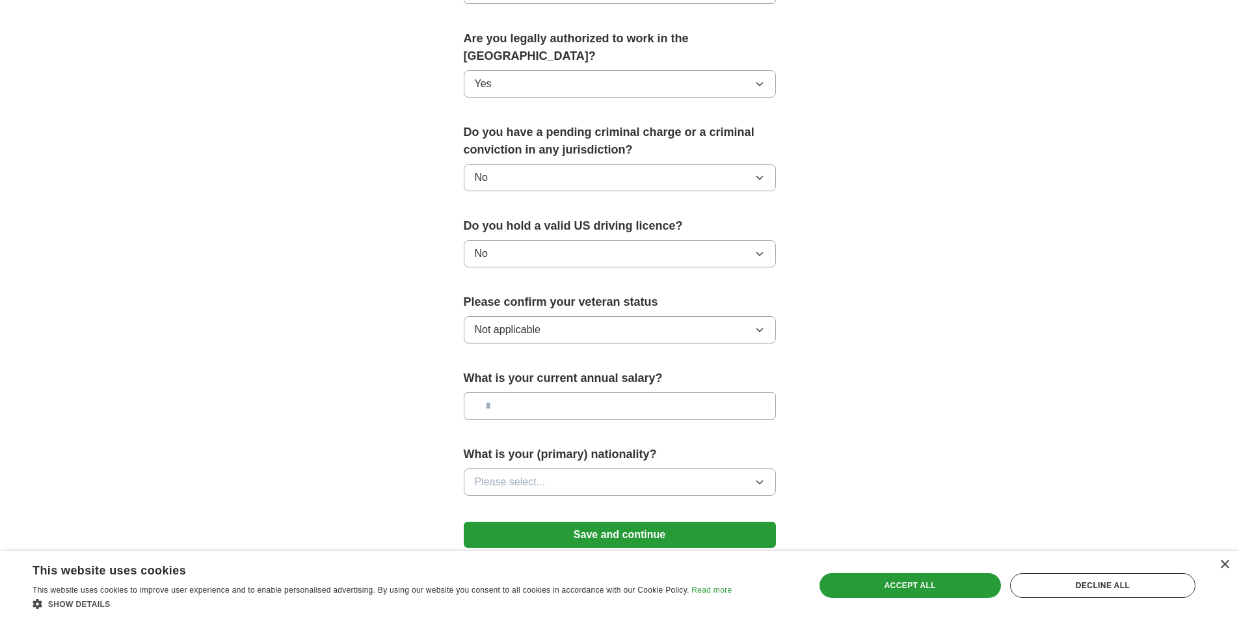
click at [539, 392] on input "text" at bounding box center [620, 405] width 312 height 27
click at [575, 468] on button "Please select..." at bounding box center [620, 481] width 312 height 27
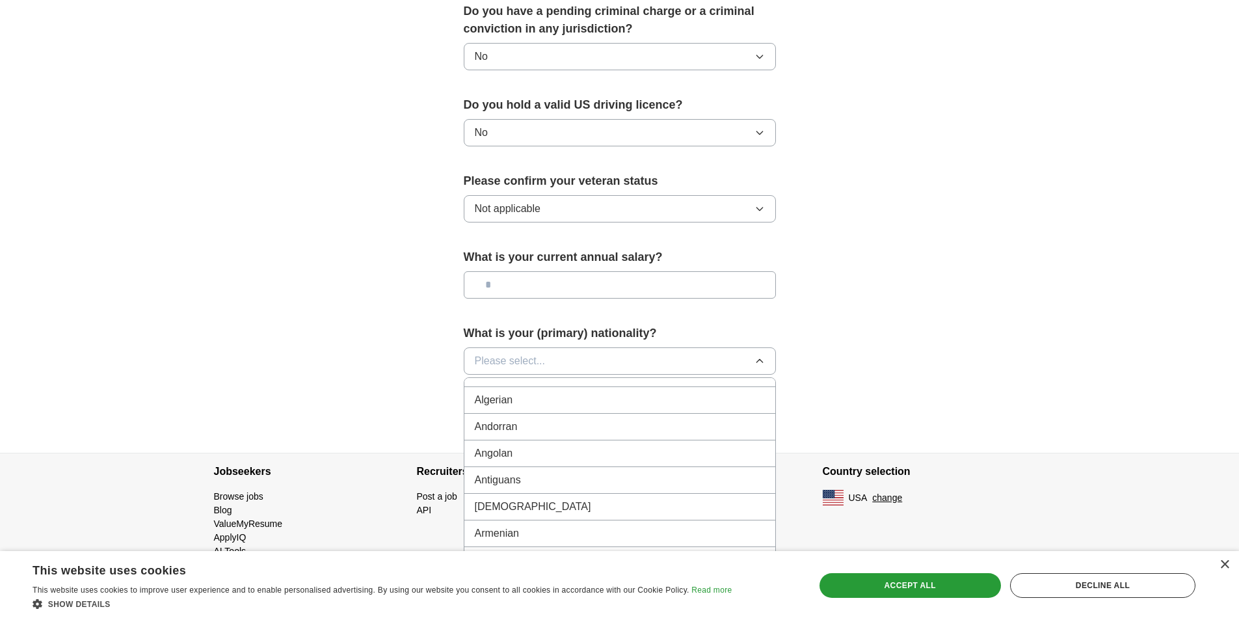
scroll to position [0, 0]
click at [553, 383] on div "American" at bounding box center [620, 391] width 290 height 16
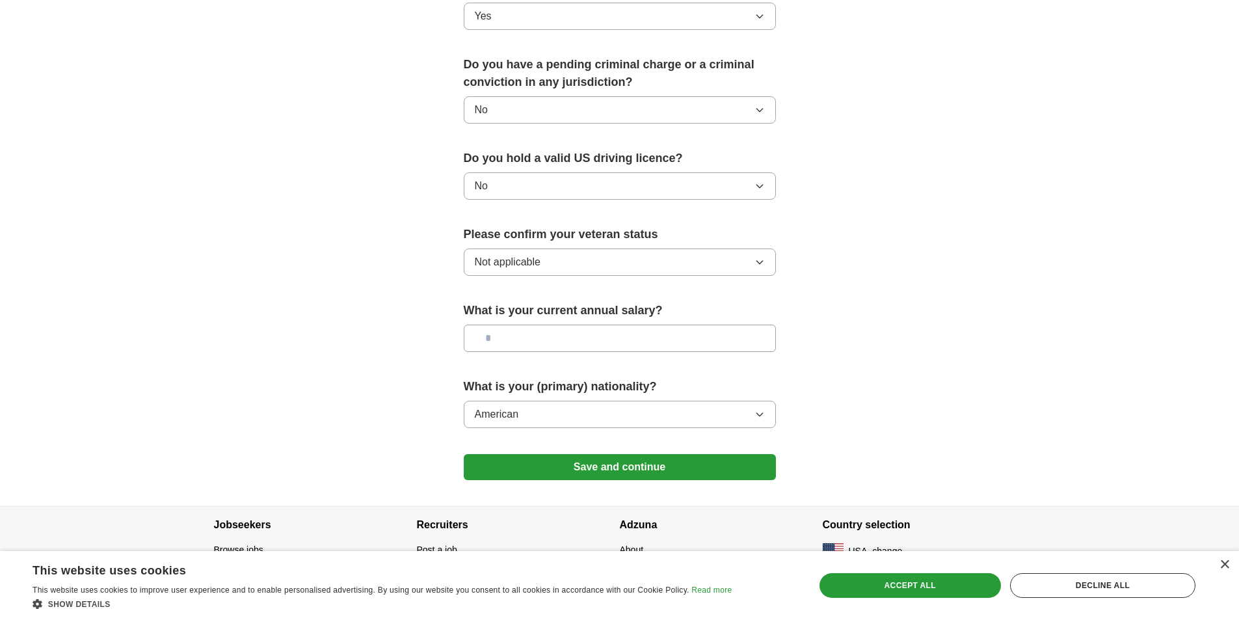
click at [598, 454] on button "Save and continue" at bounding box center [620, 467] width 312 height 26
